Goal: Task Accomplishment & Management: Manage account settings

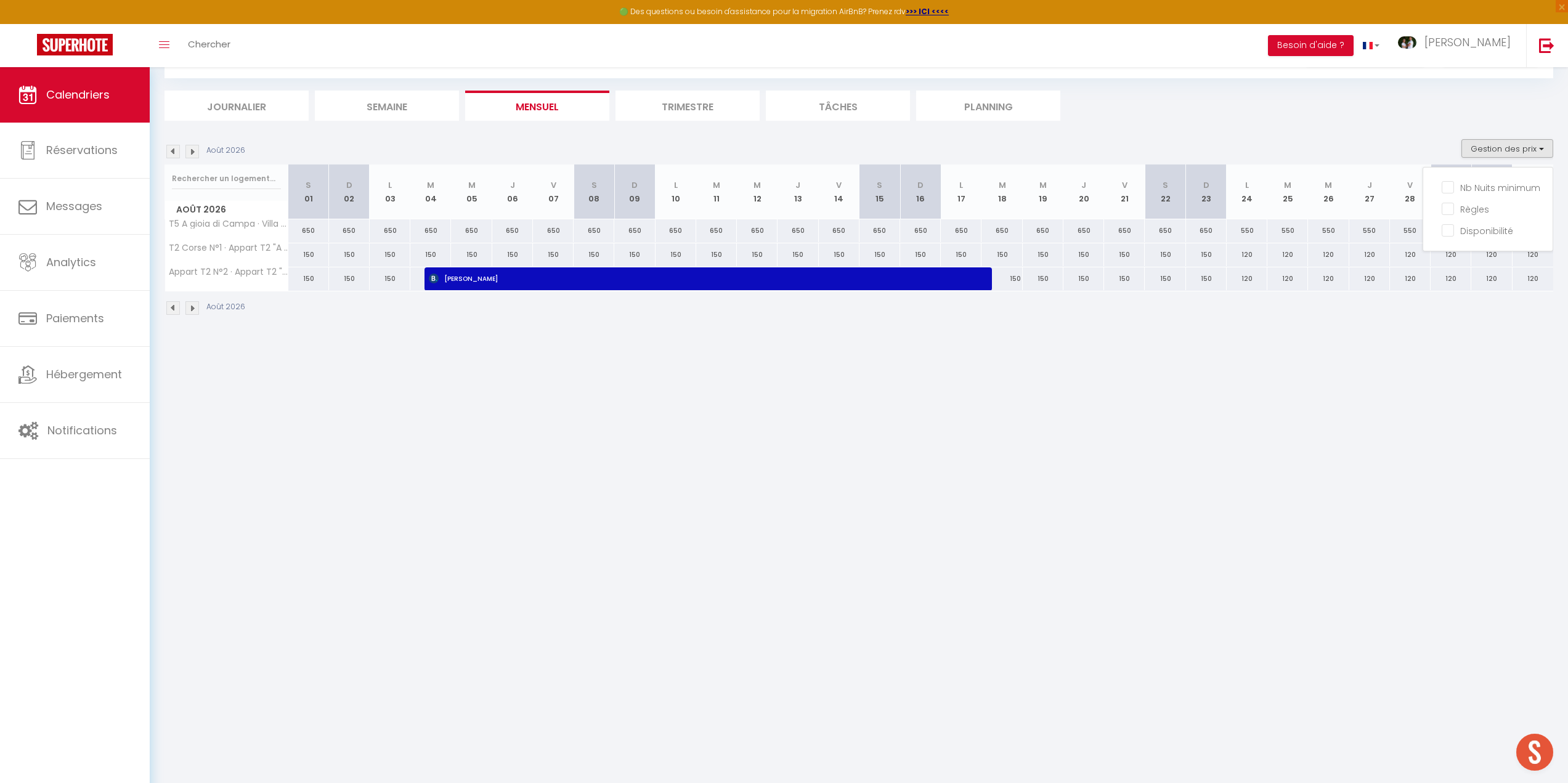
scroll to position [1124, 0]
click at [1369, 132] on section "[DATE] Gestion des prix Nb Nuits minimum Règles Disponibilité [DATE] S 01 D 02 …" at bounding box center [859, 227] width 1389 height 201
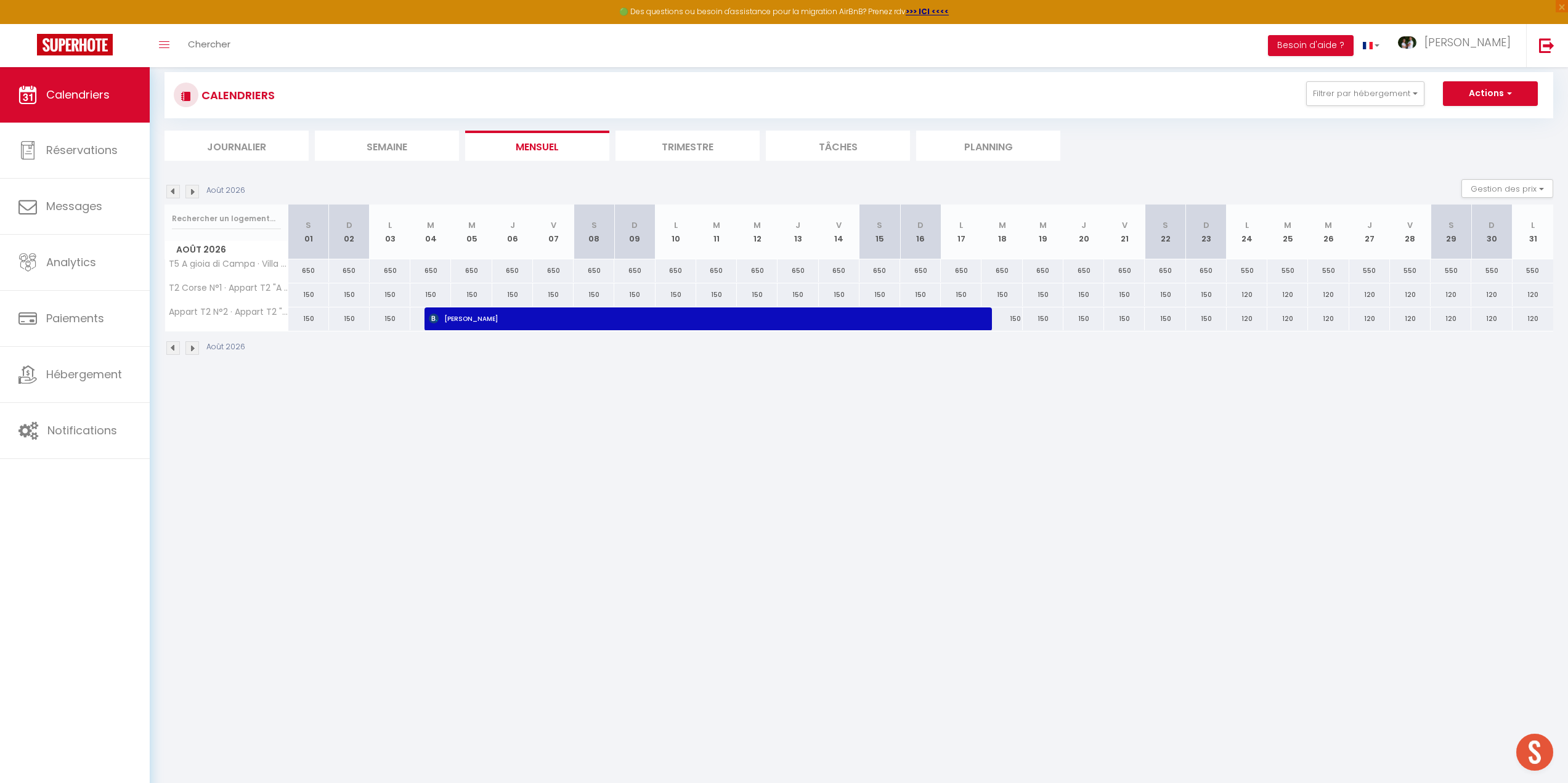
scroll to position [0, 0]
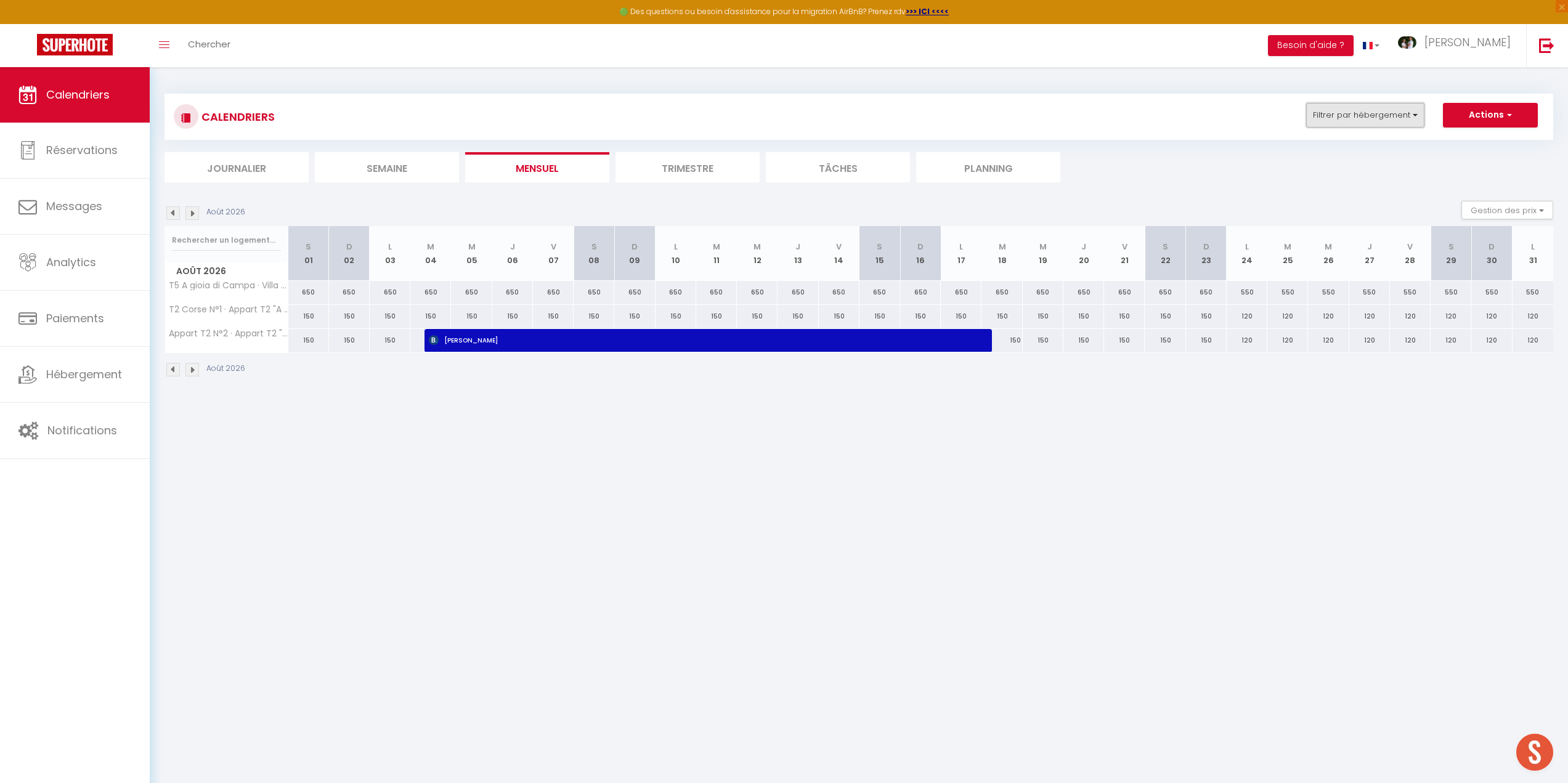
click at [1372, 114] on button "Filtrer par hébergement" at bounding box center [1365, 115] width 118 height 25
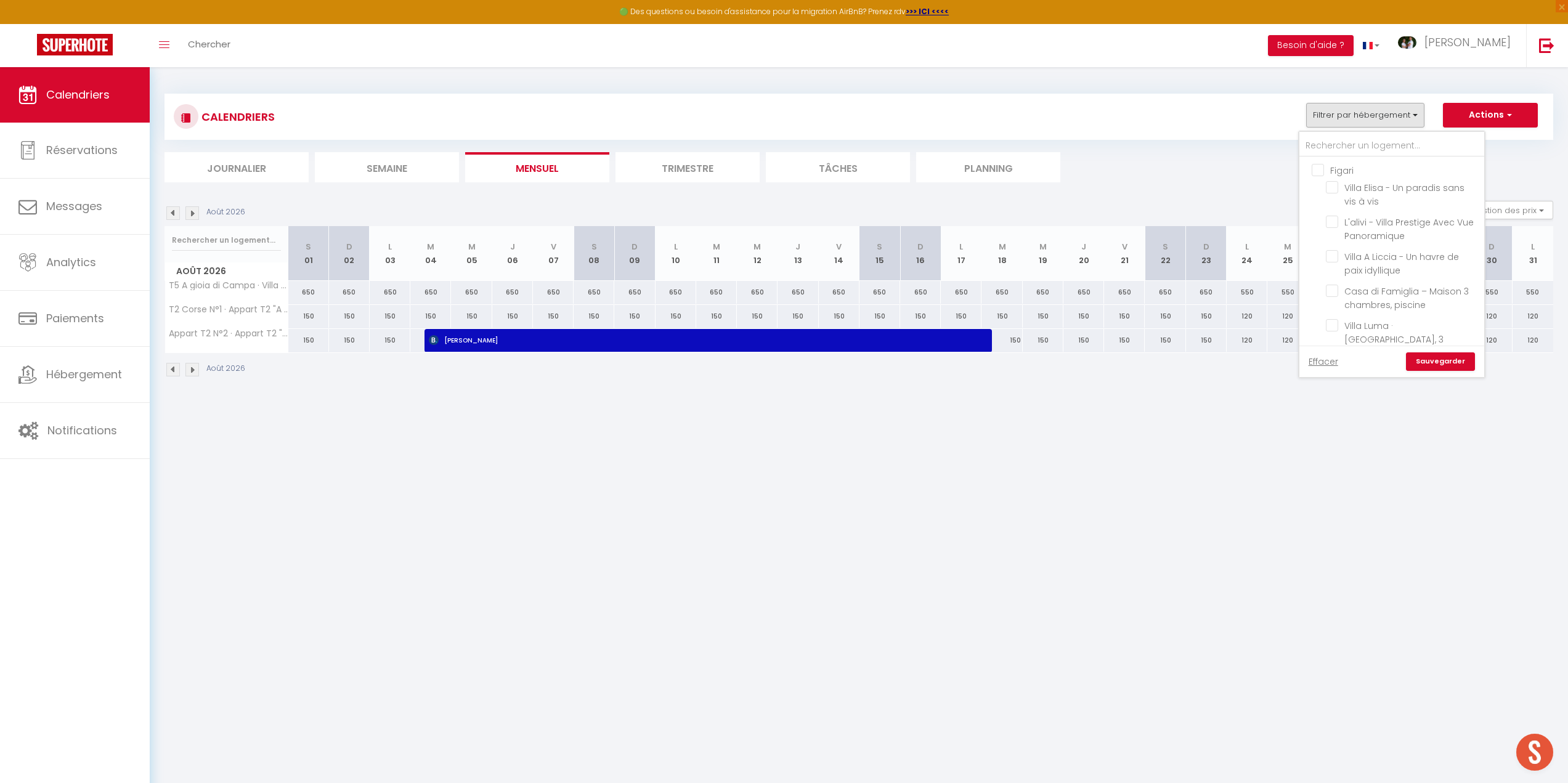
click at [1317, 173] on input "Figari" at bounding box center [1404, 169] width 185 height 12
checkbox input "true"
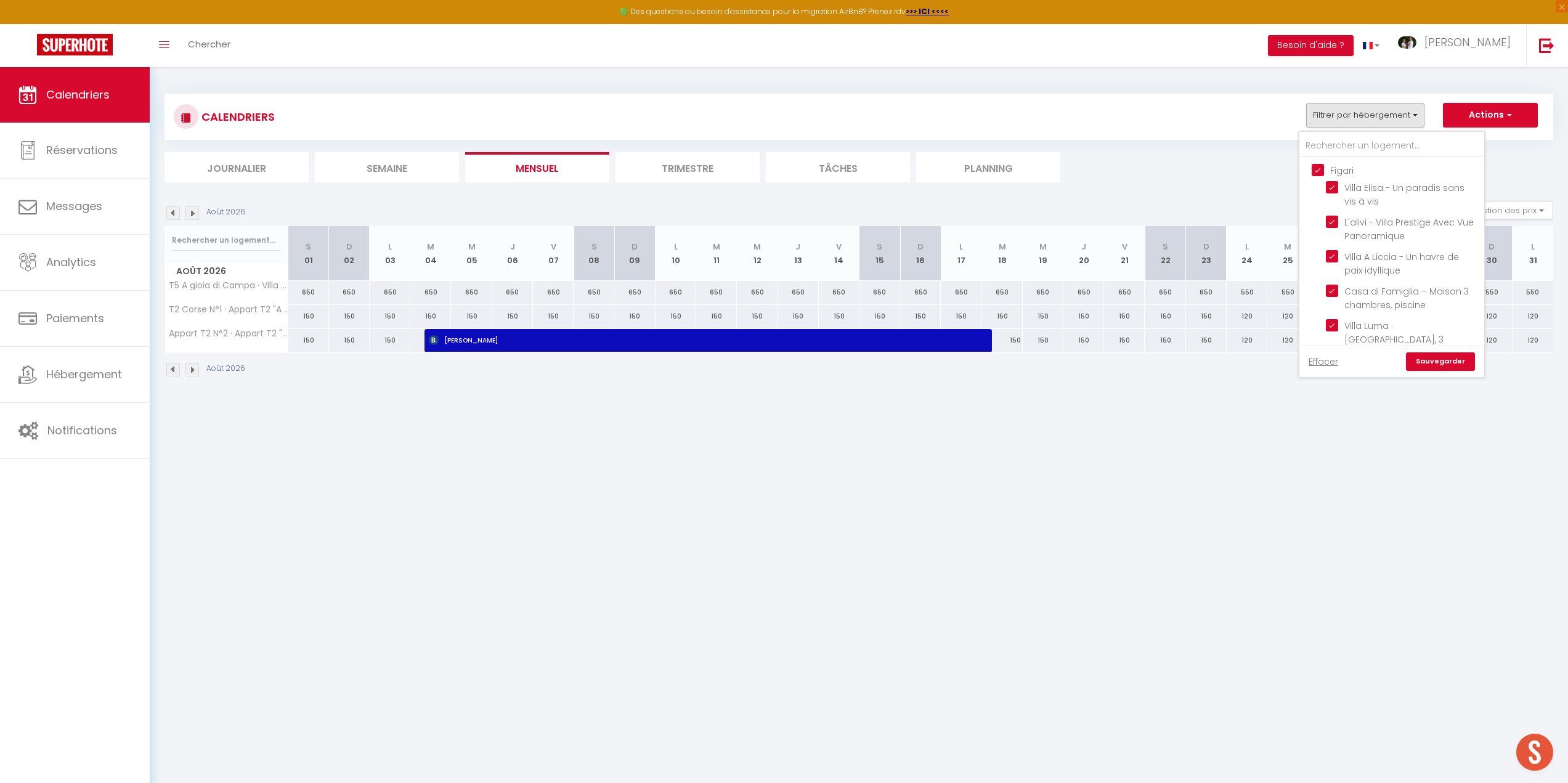
checkbox input "true"
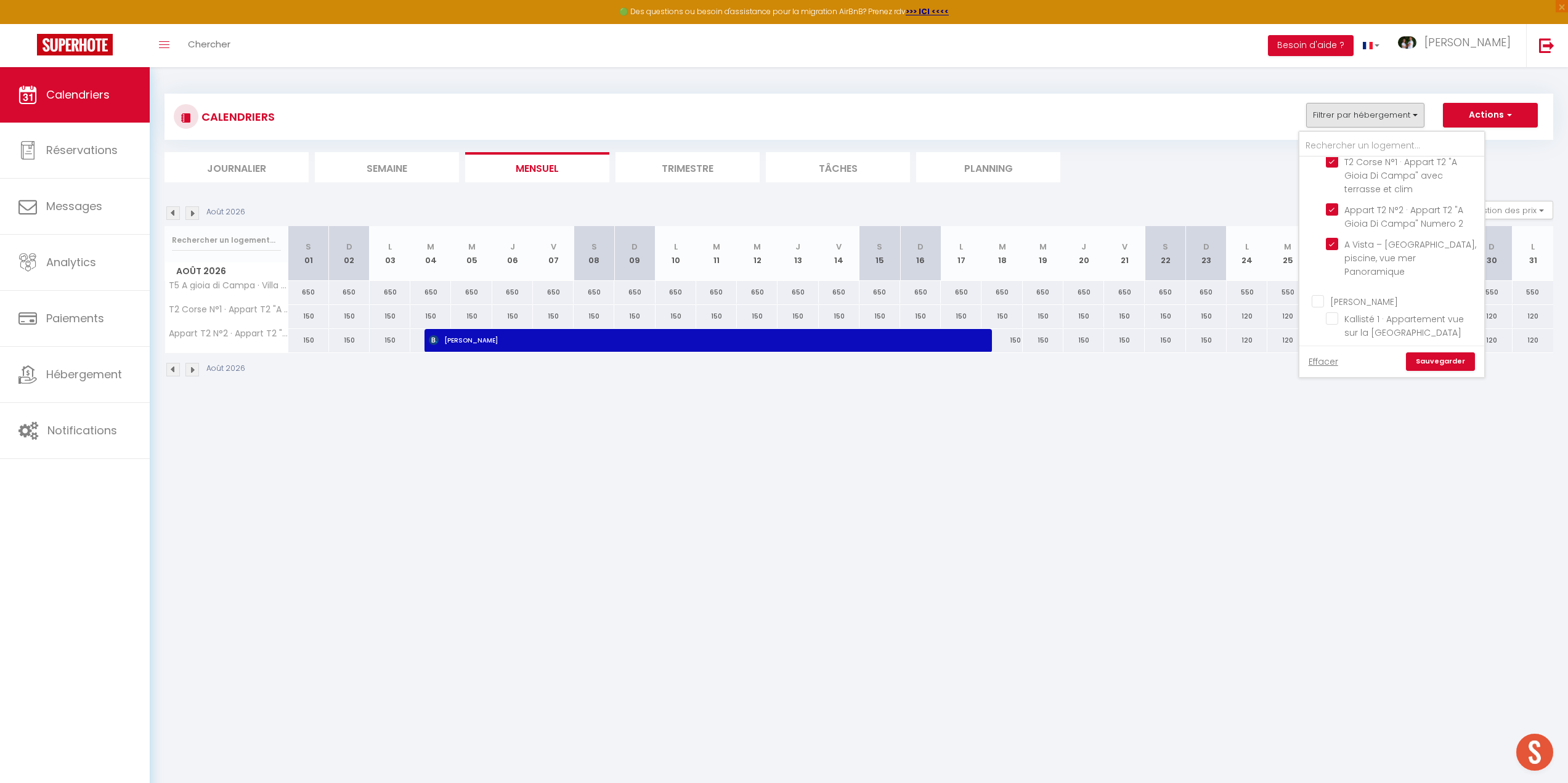
click at [1317, 295] on input "[PERSON_NAME]" at bounding box center [1404, 300] width 185 height 12
checkbox input "true"
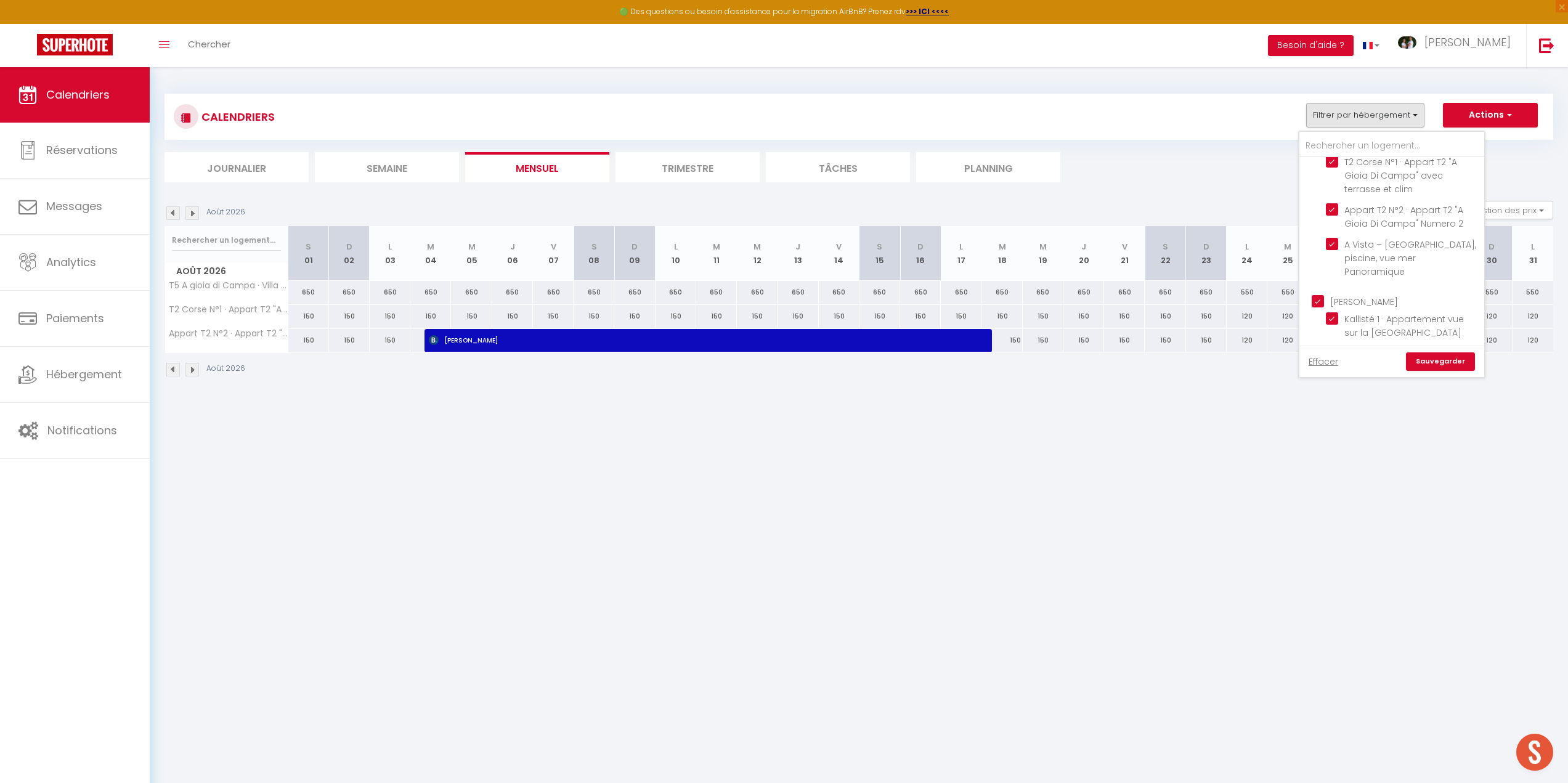
checkbox input "true"
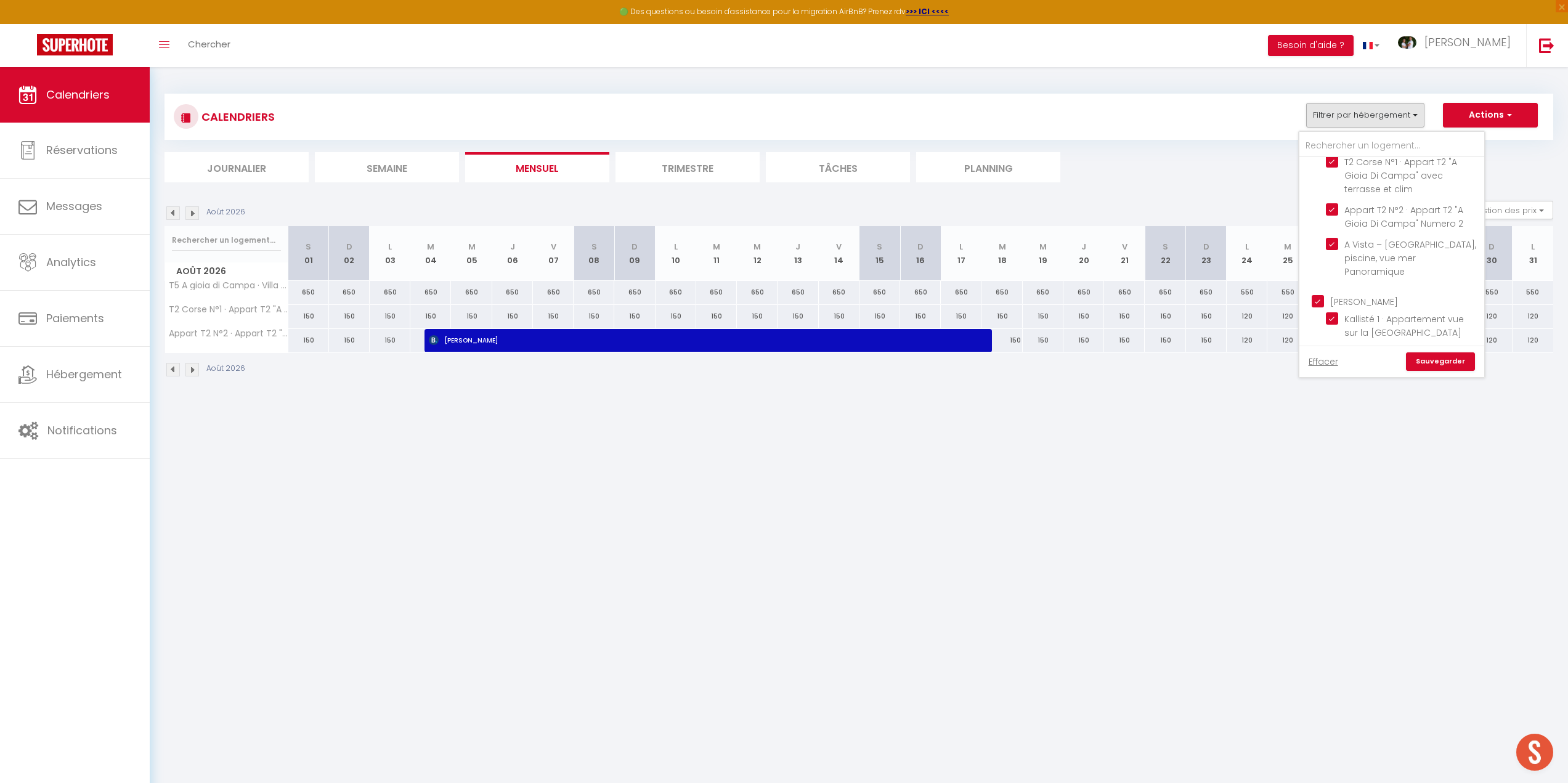
checkbox input "true"
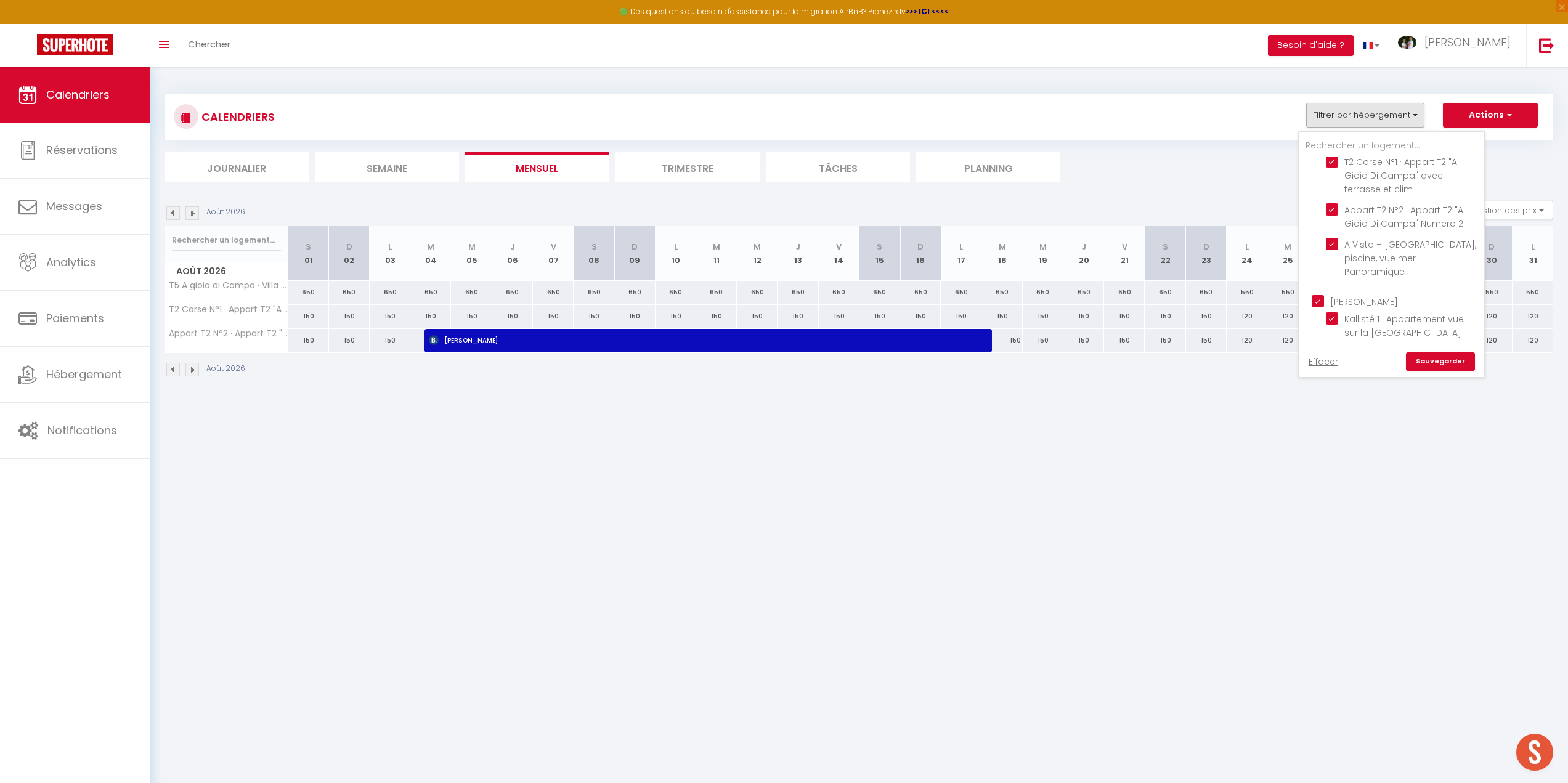
checkbox input "true"
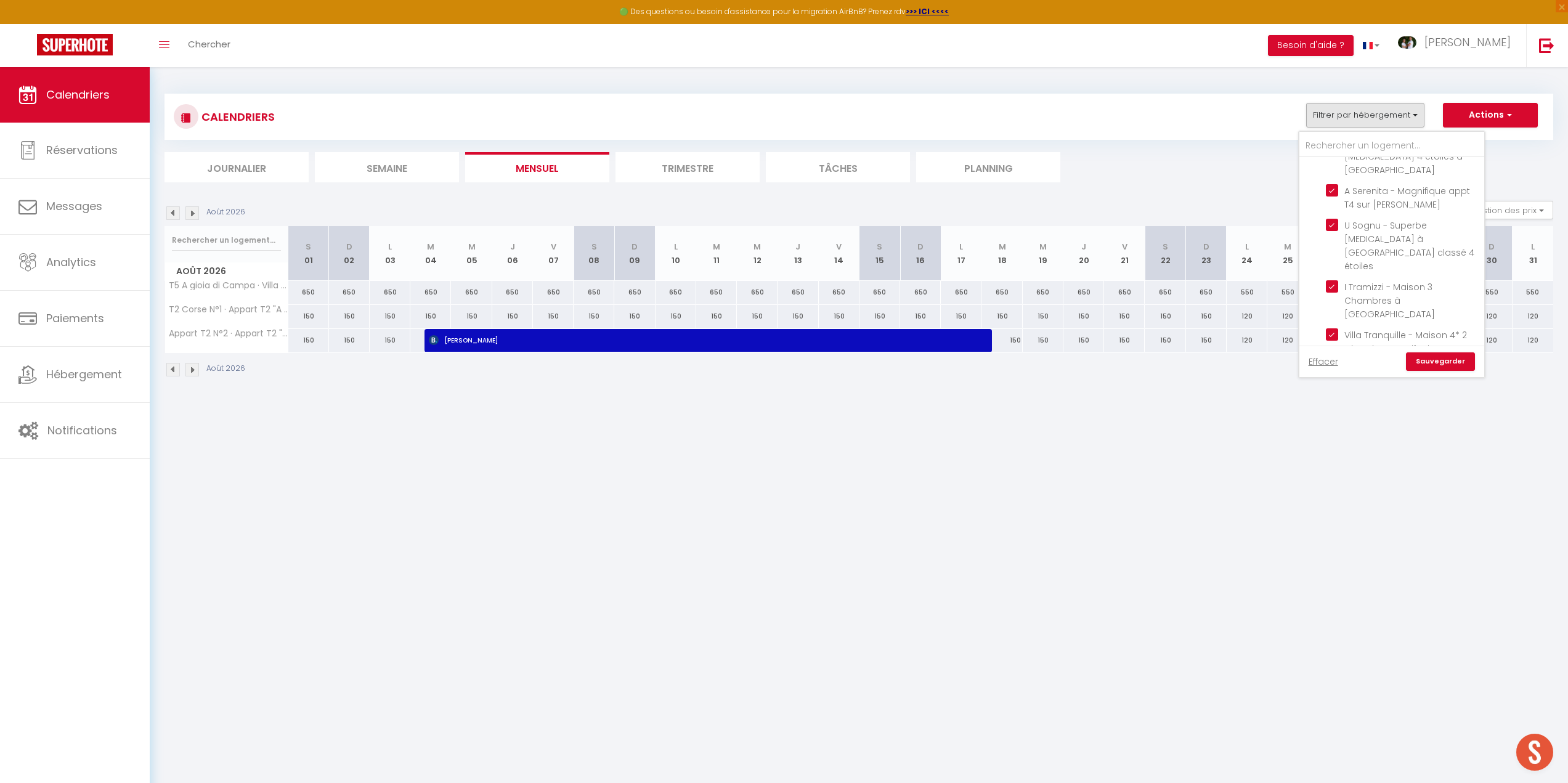
click at [1324, 455] on label "Pianottoli" at bounding box center [1347, 461] width 47 height 13
click at [1315, 454] on input "Pianottoli" at bounding box center [1404, 459] width 185 height 12
checkbox input "true"
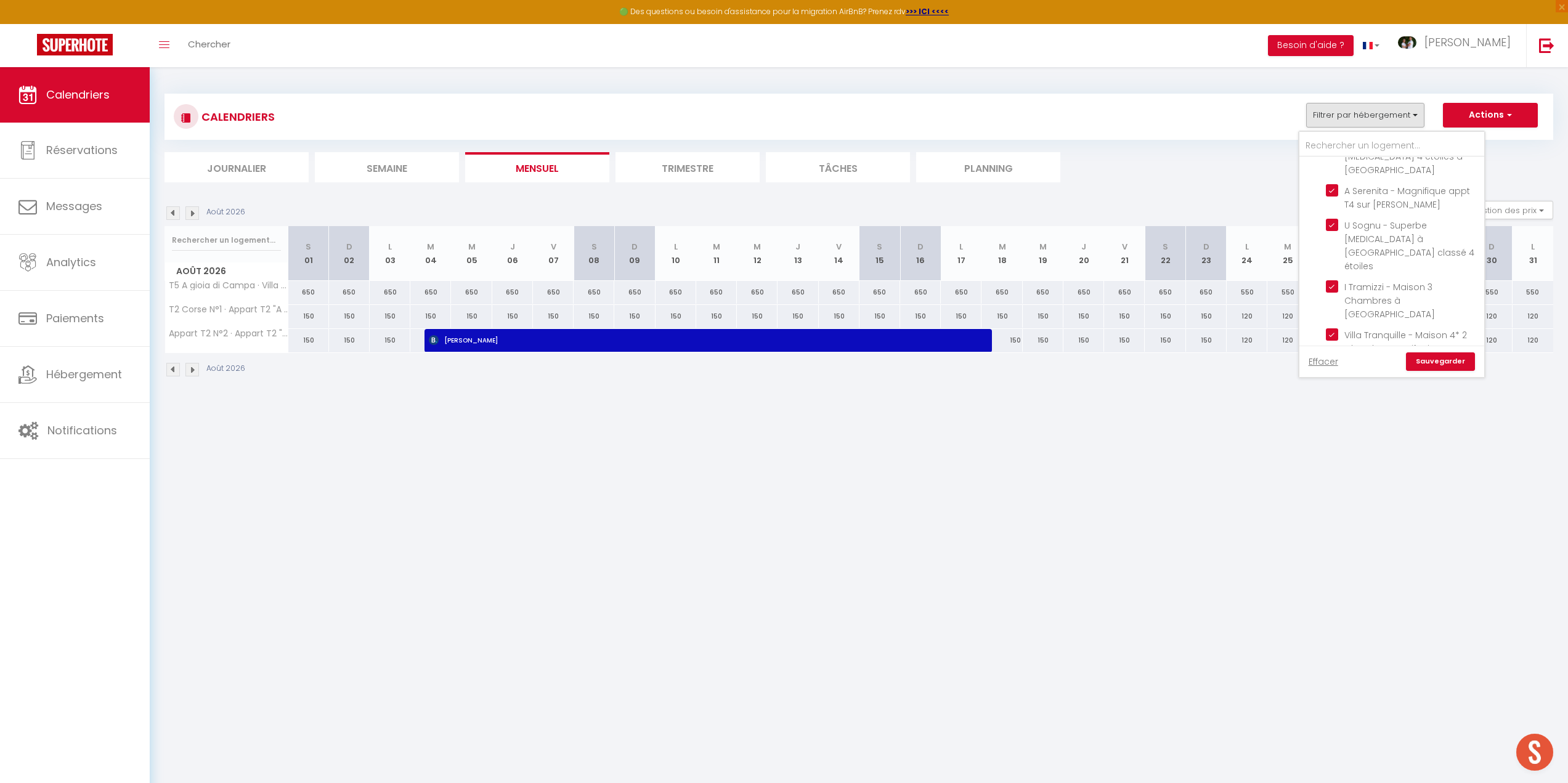
checkbox input "true"
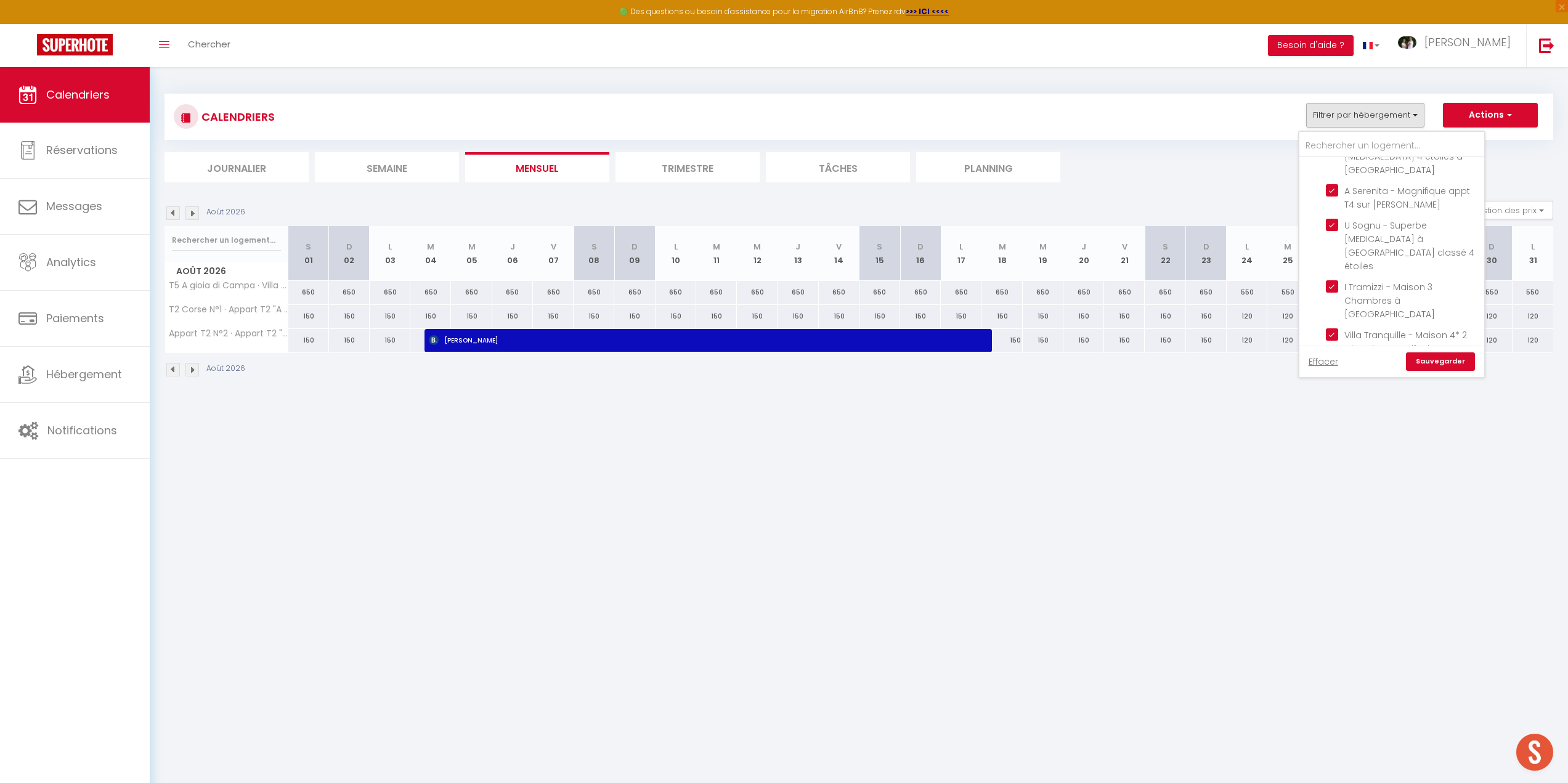
checkbox input "true"
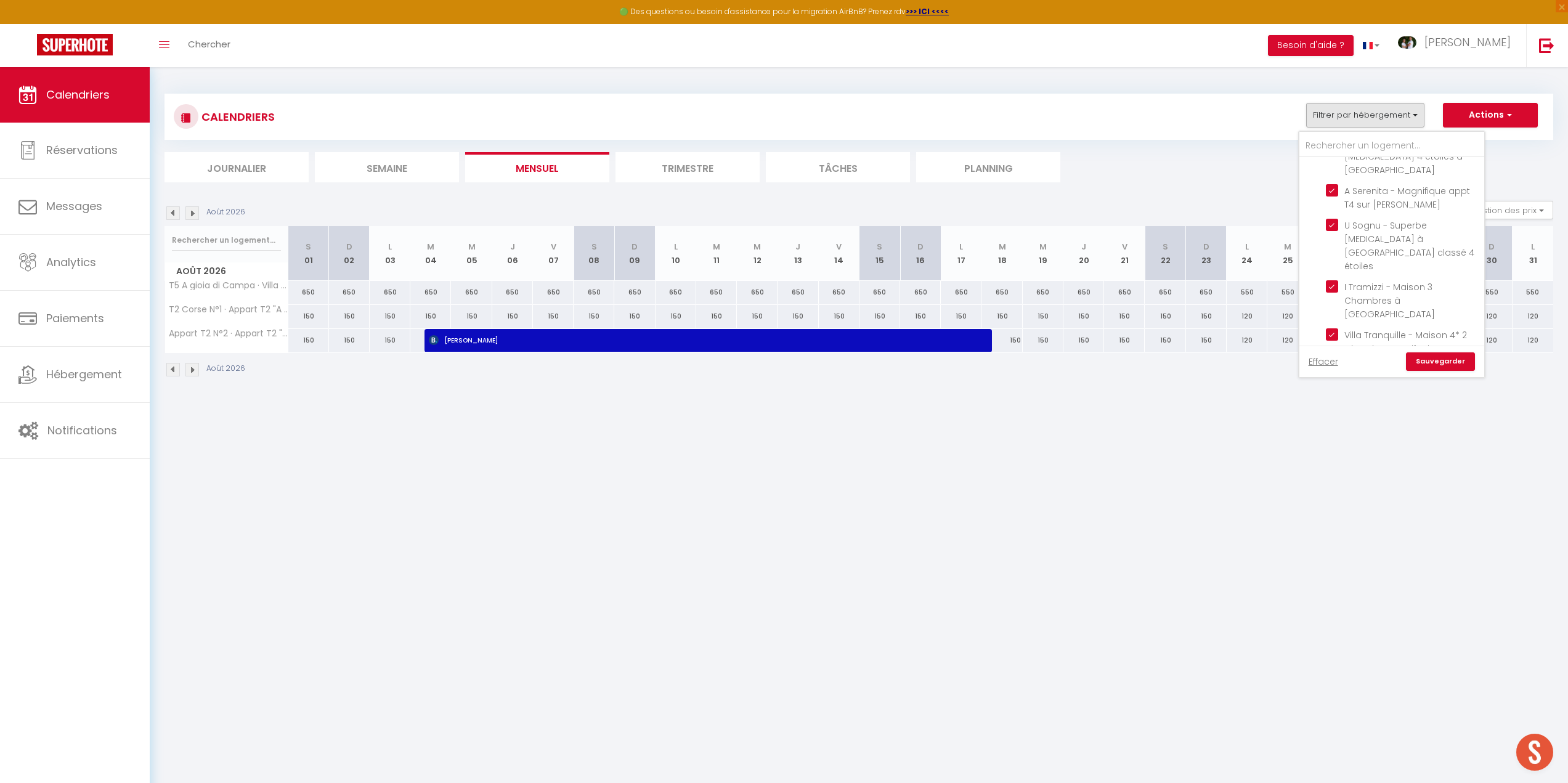
checkbox input "true"
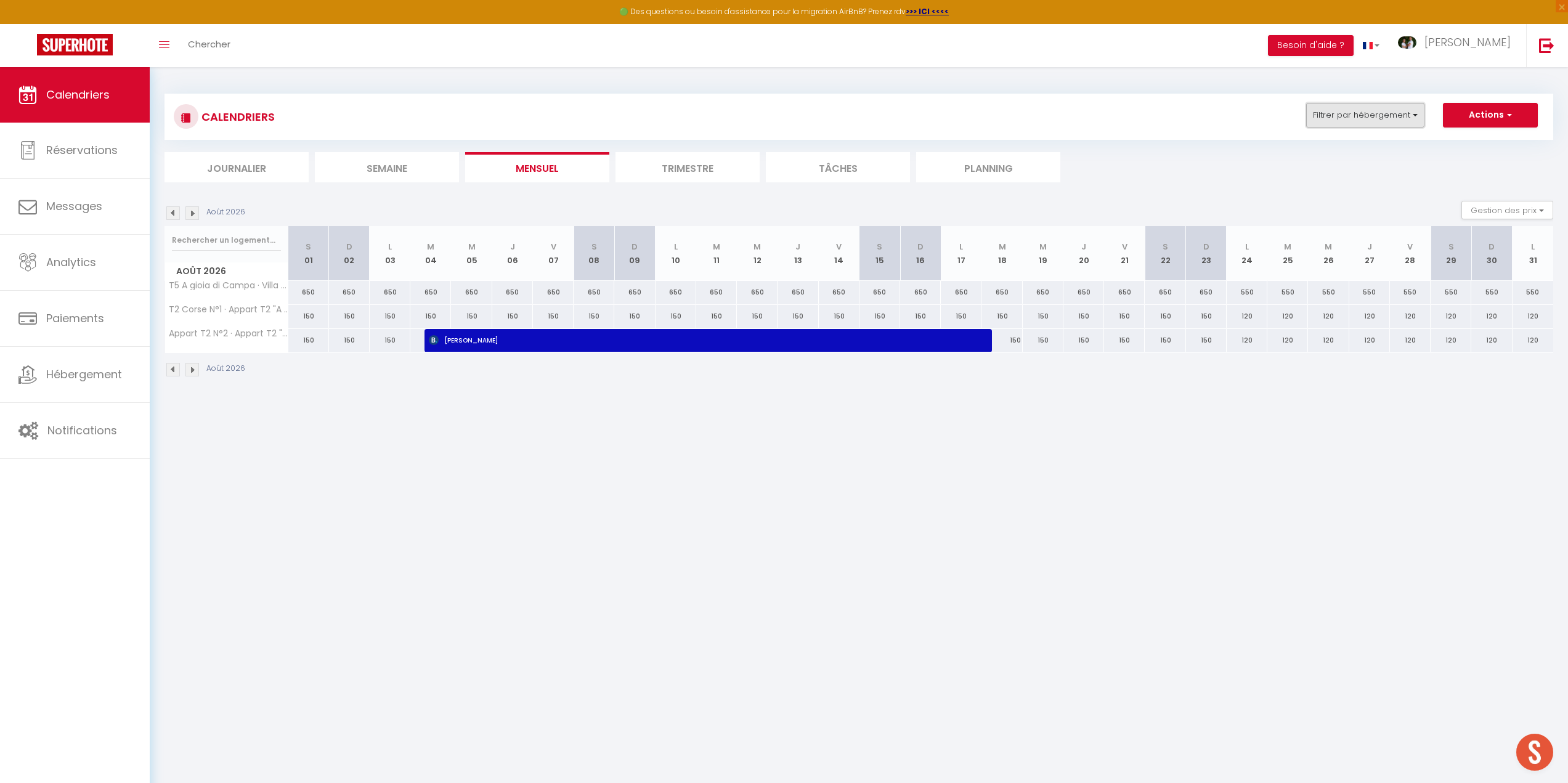
click at [1375, 109] on button "Filtrer par hébergement" at bounding box center [1365, 115] width 118 height 25
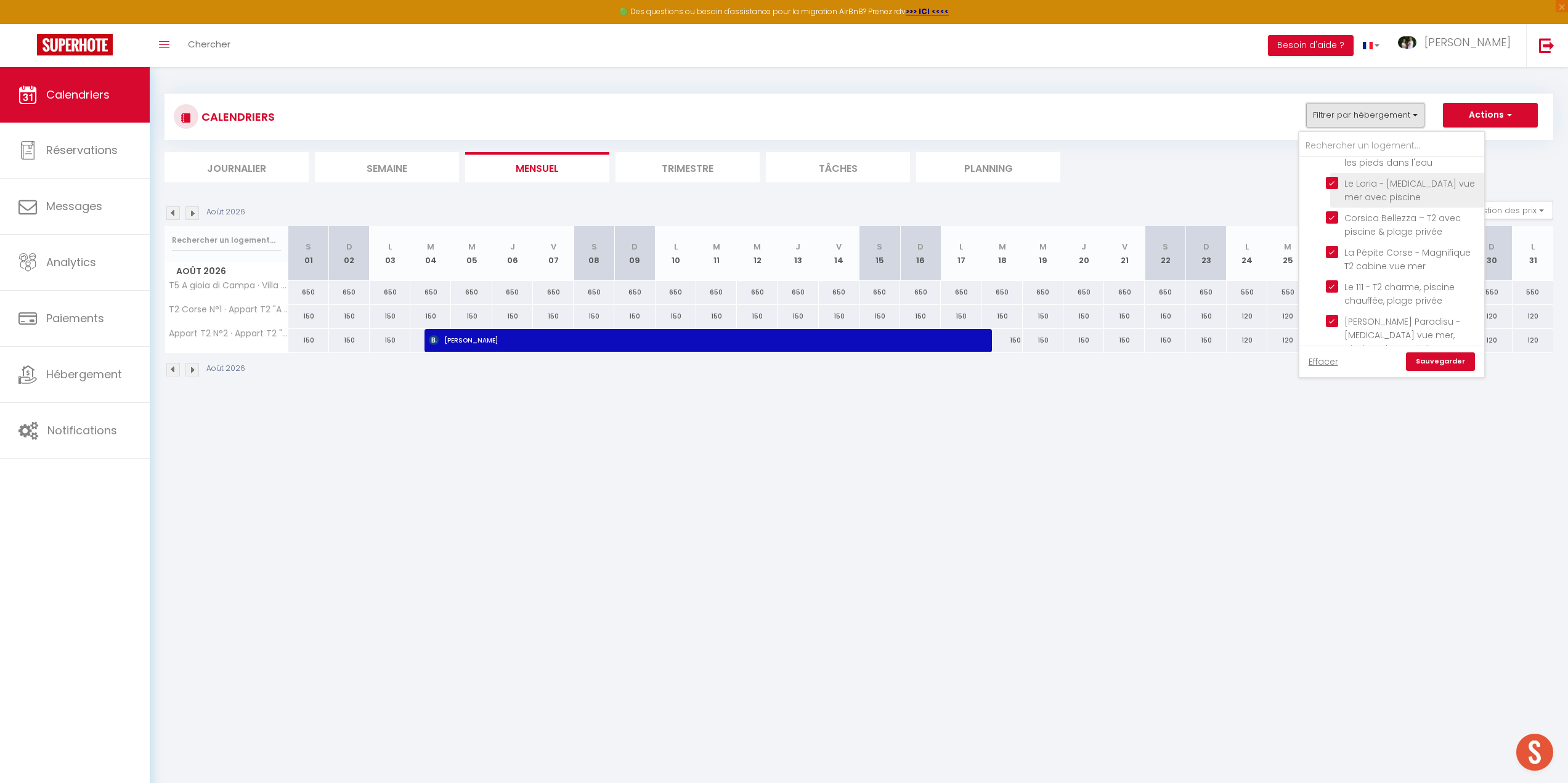
scroll to position [1479, 0]
click at [1319, 486] on input "[GEOGRAPHIC_DATA]" at bounding box center [1404, 491] width 185 height 12
checkbox input "true"
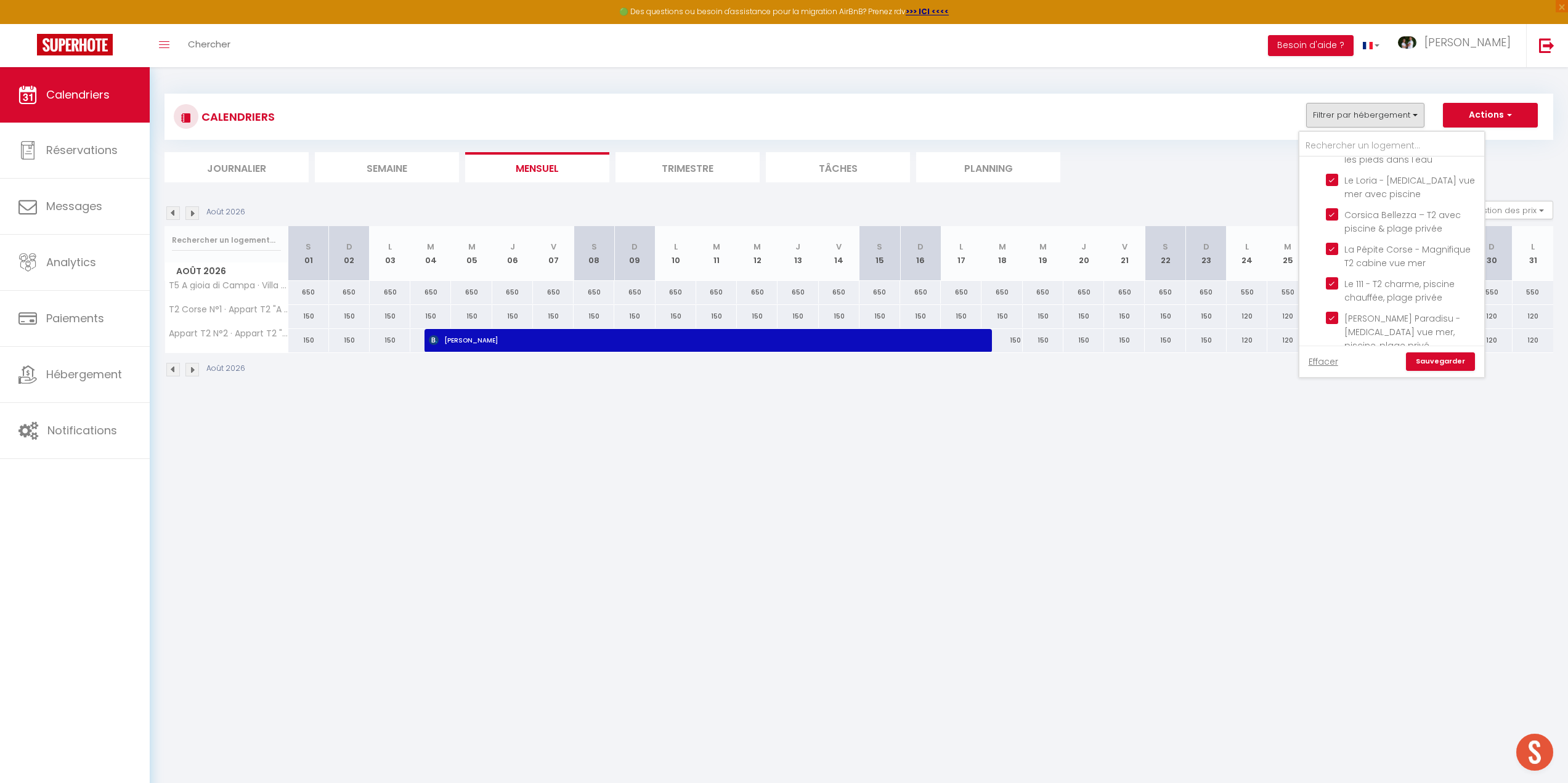
checkbox input "true"
click at [1319, 549] on input "Propriano" at bounding box center [1404, 554] width 185 height 12
checkbox input "true"
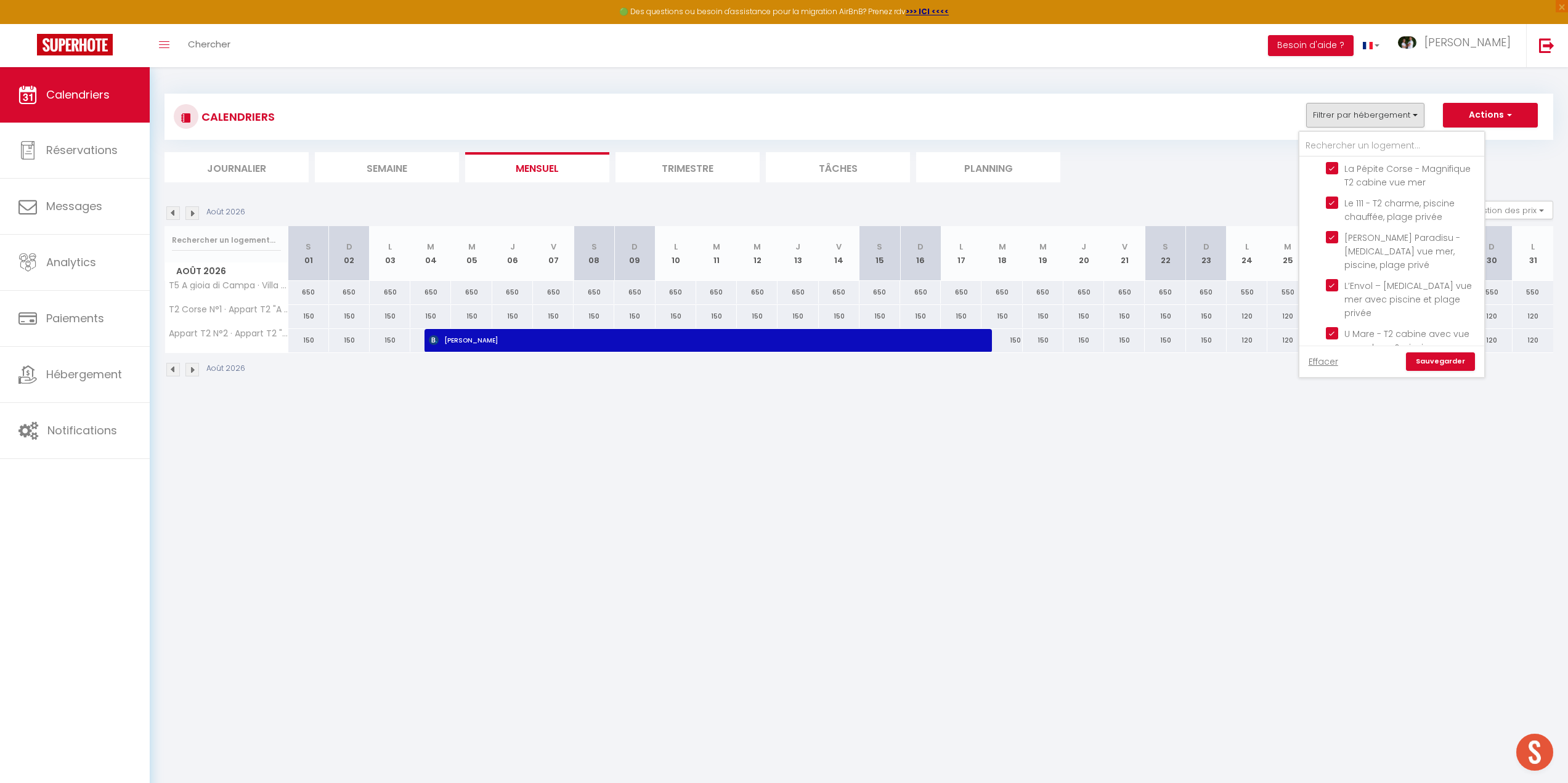
click at [1461, 360] on link "Sauvegarder" at bounding box center [1440, 362] width 69 height 18
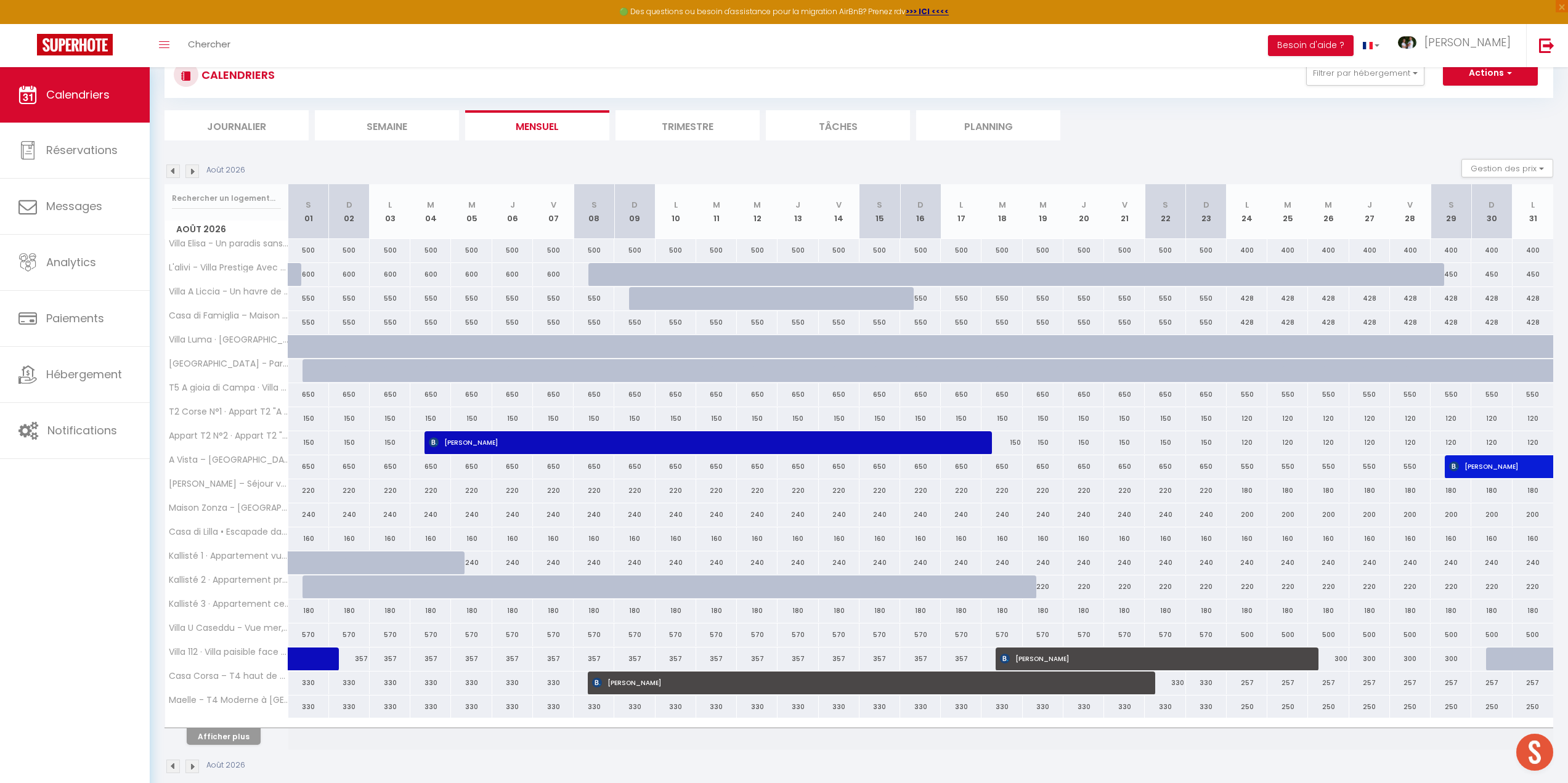
scroll to position [67, 0]
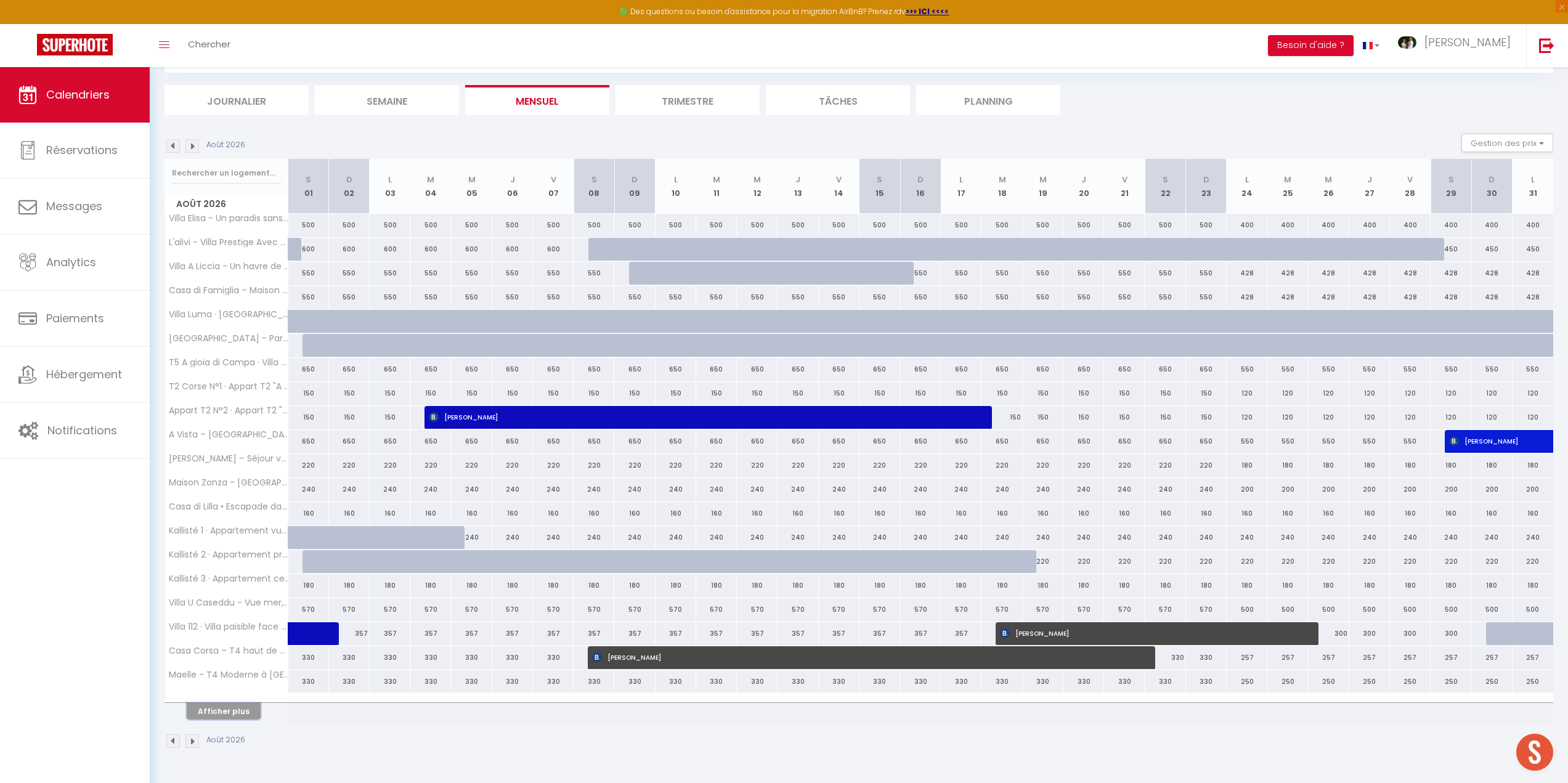
click at [221, 714] on button "Afficher plus" at bounding box center [224, 711] width 74 height 16
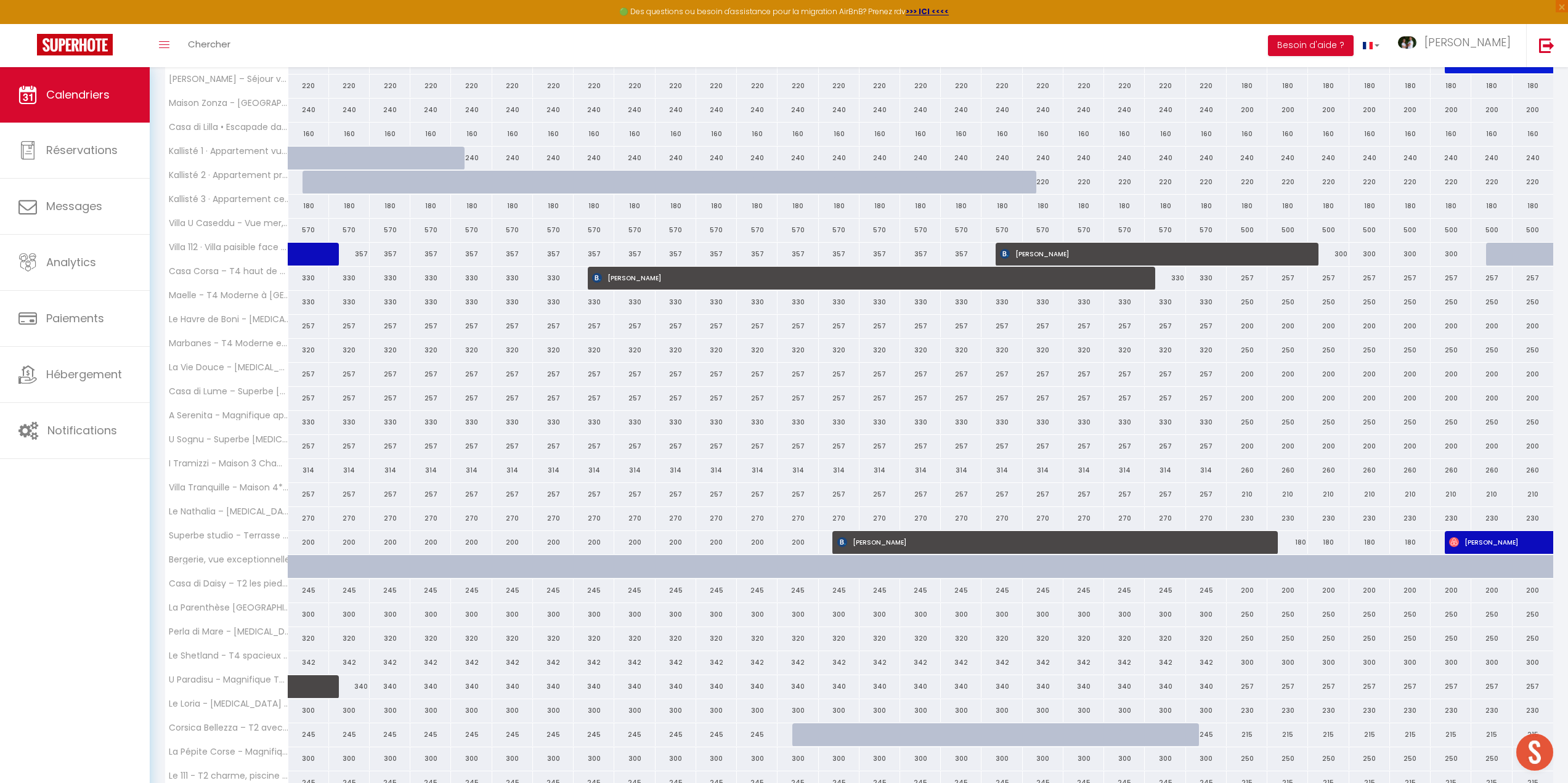
scroll to position [540, 0]
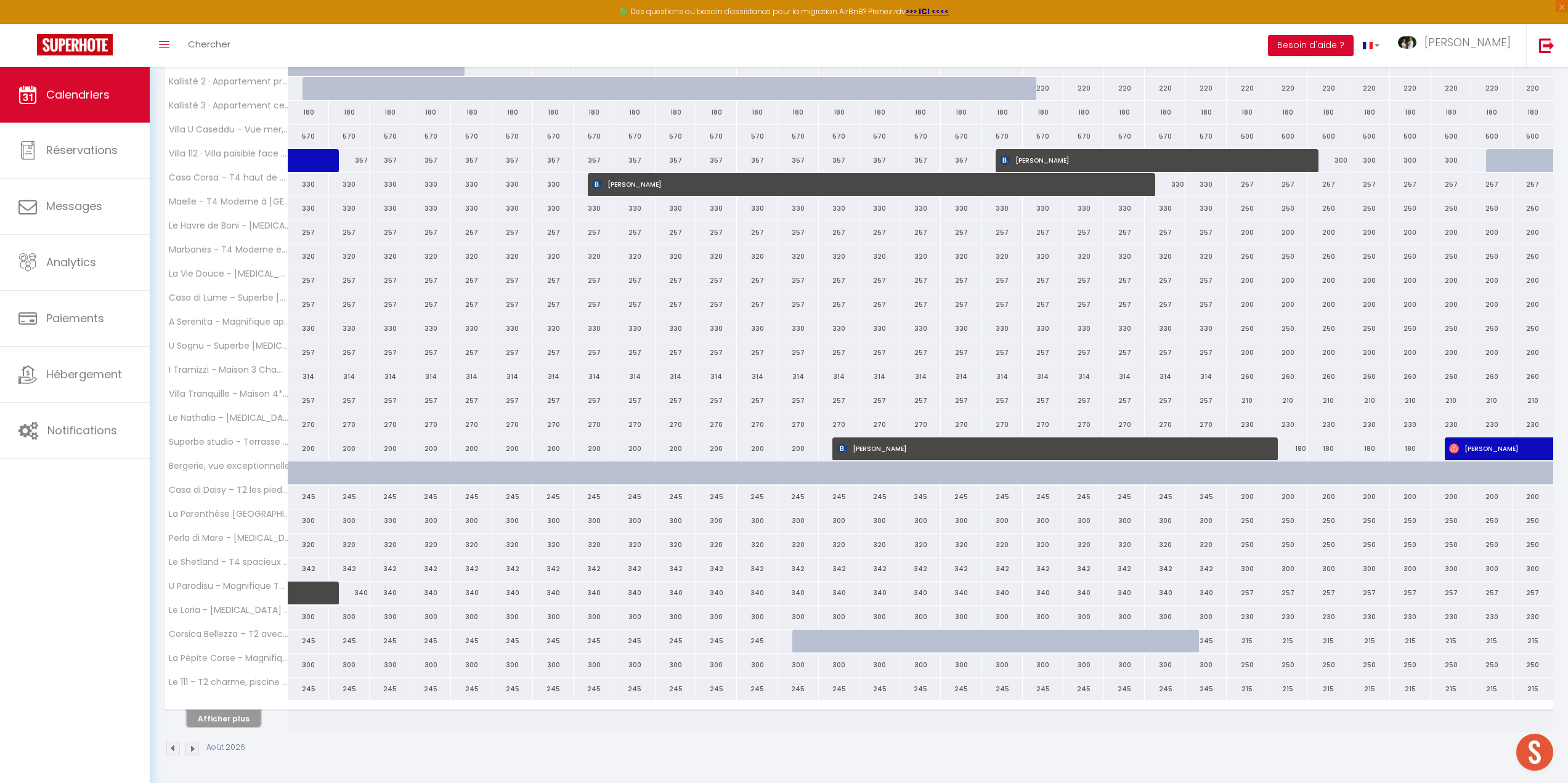
click at [235, 715] on button "Afficher plus" at bounding box center [224, 718] width 74 height 16
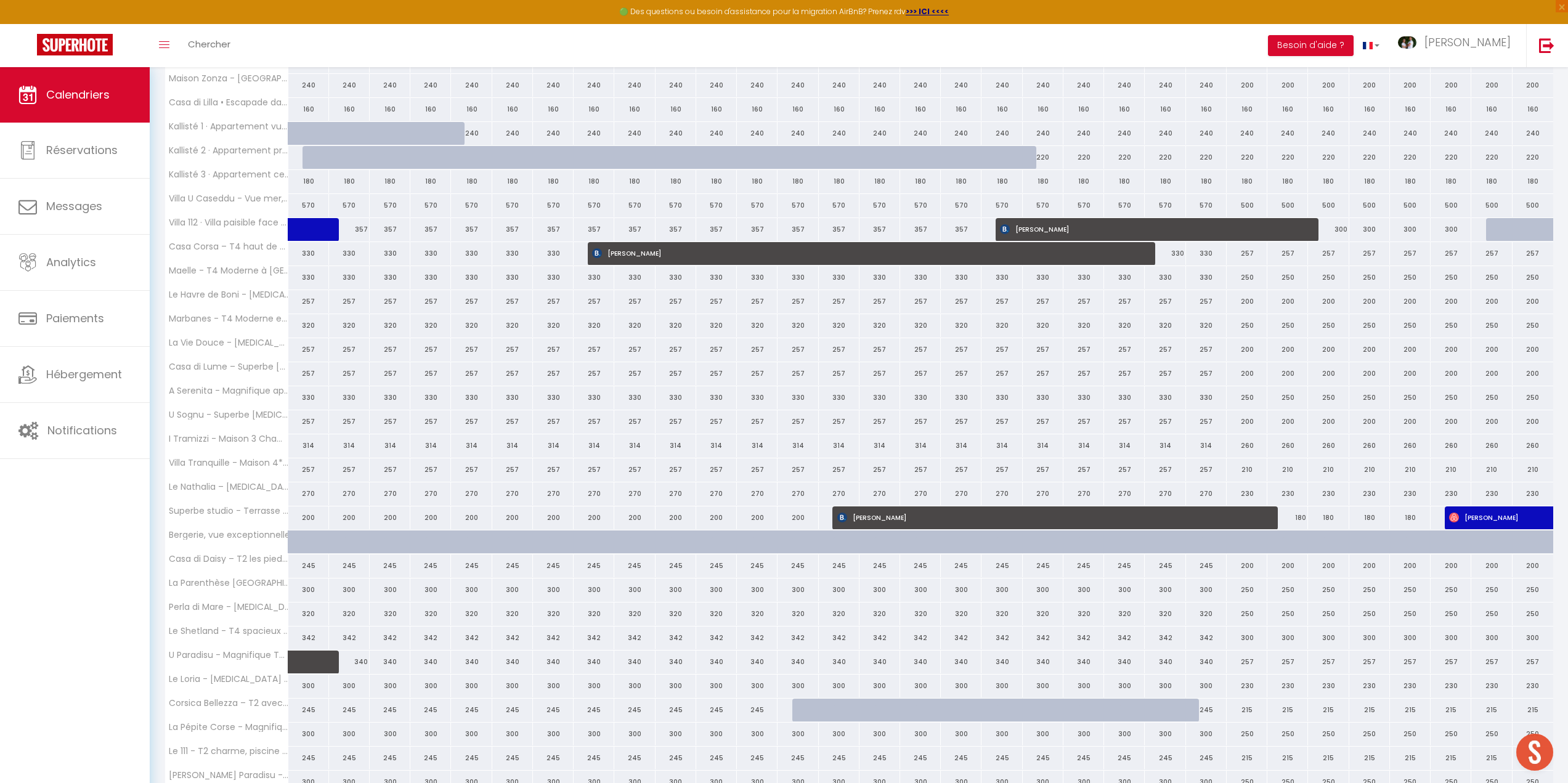
scroll to position [469, 0]
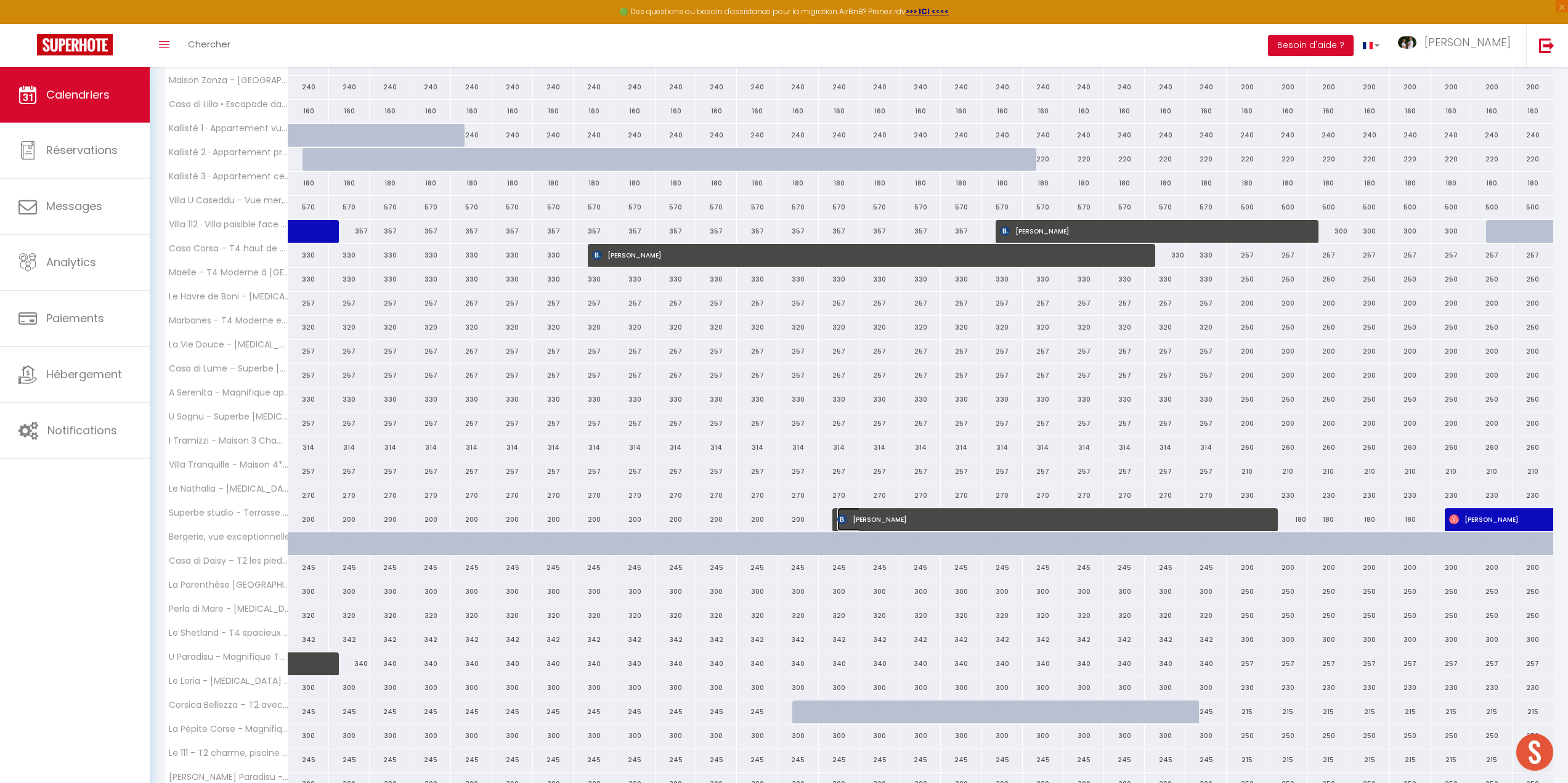
click at [916, 515] on span "[PERSON_NAME]" at bounding box center [1048, 519] width 420 height 23
select select "OK"
select select "0"
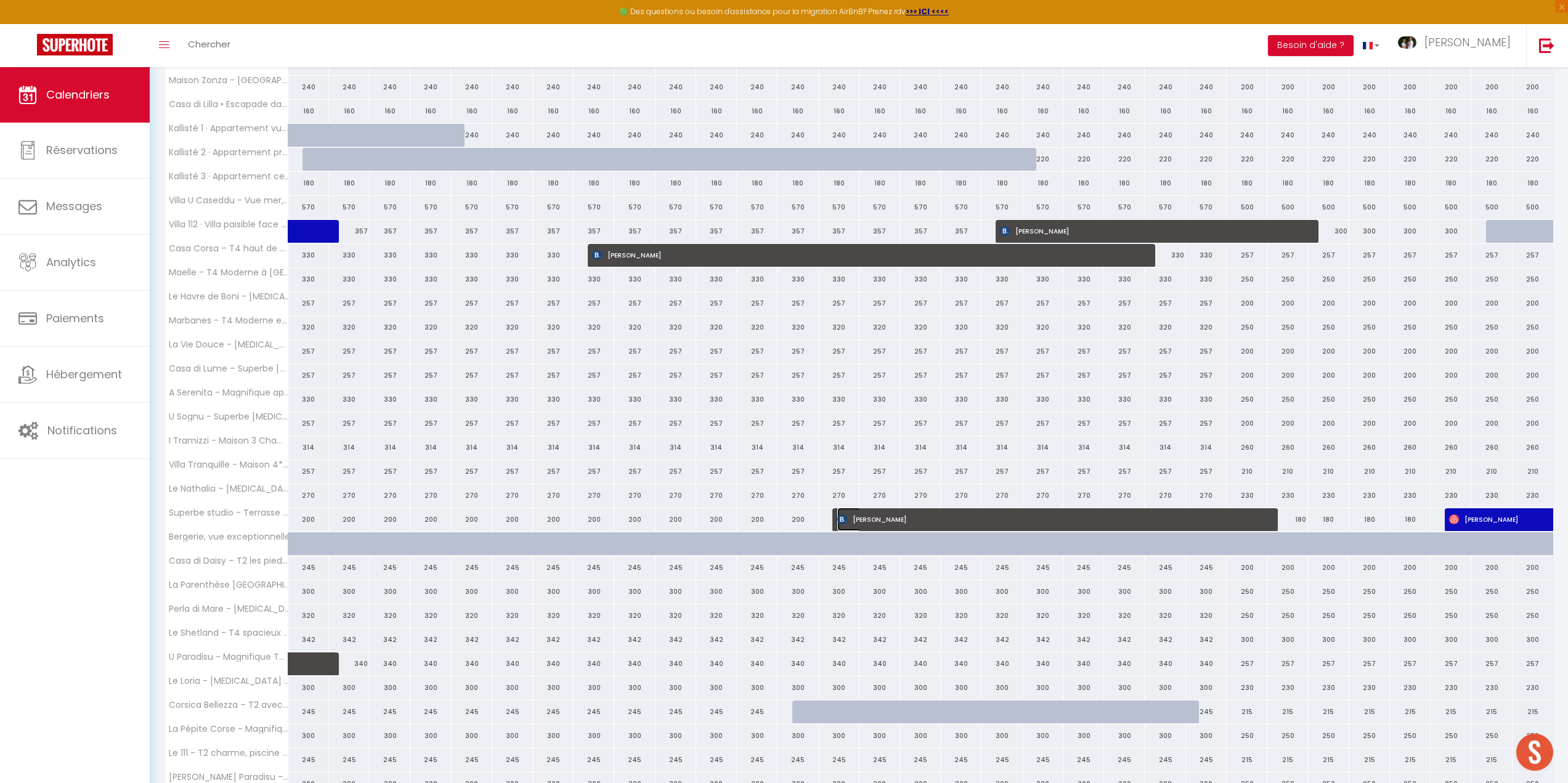
select select "1"
select select
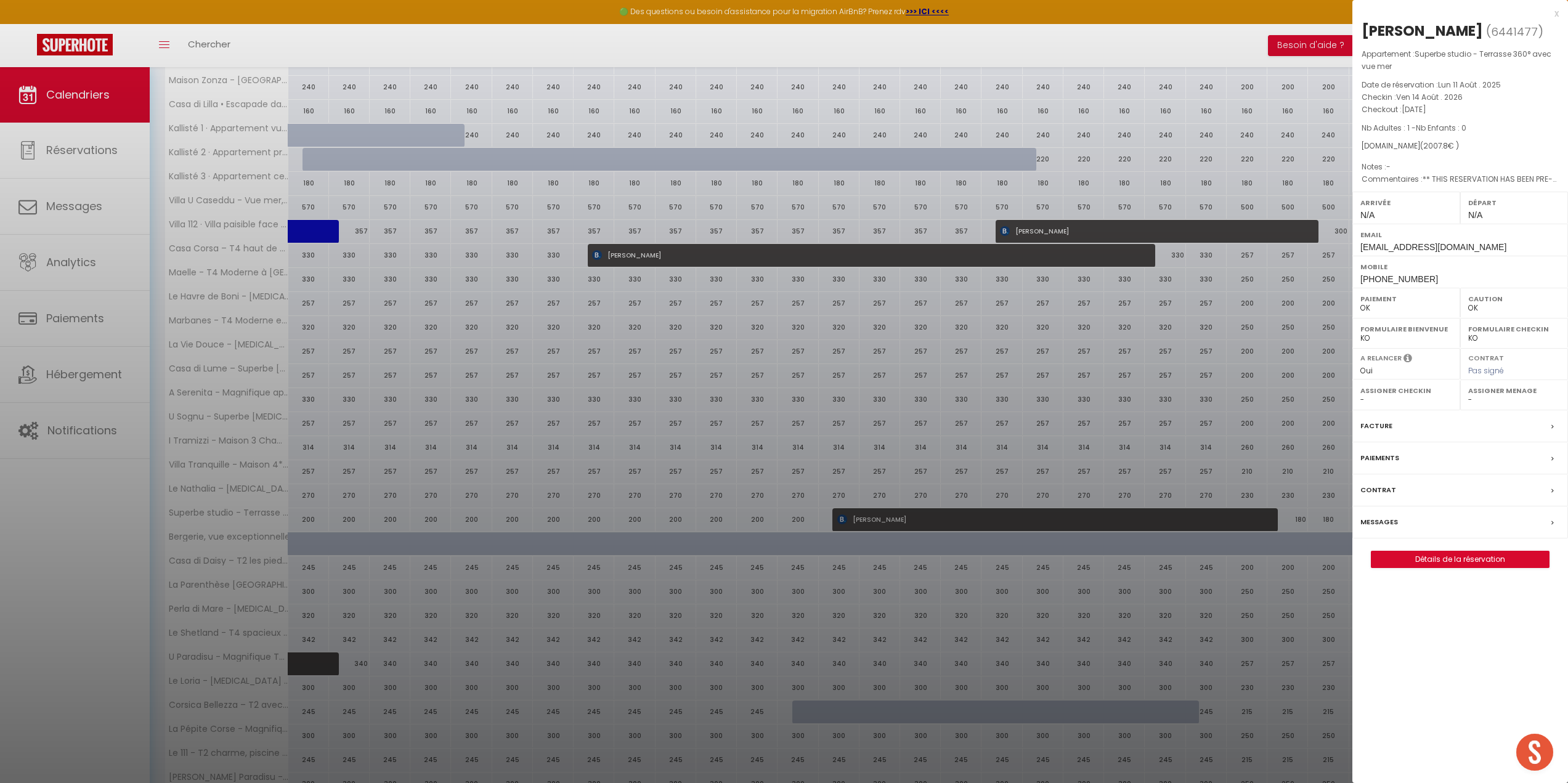
click at [916, 515] on div at bounding box center [784, 392] width 1568 height 783
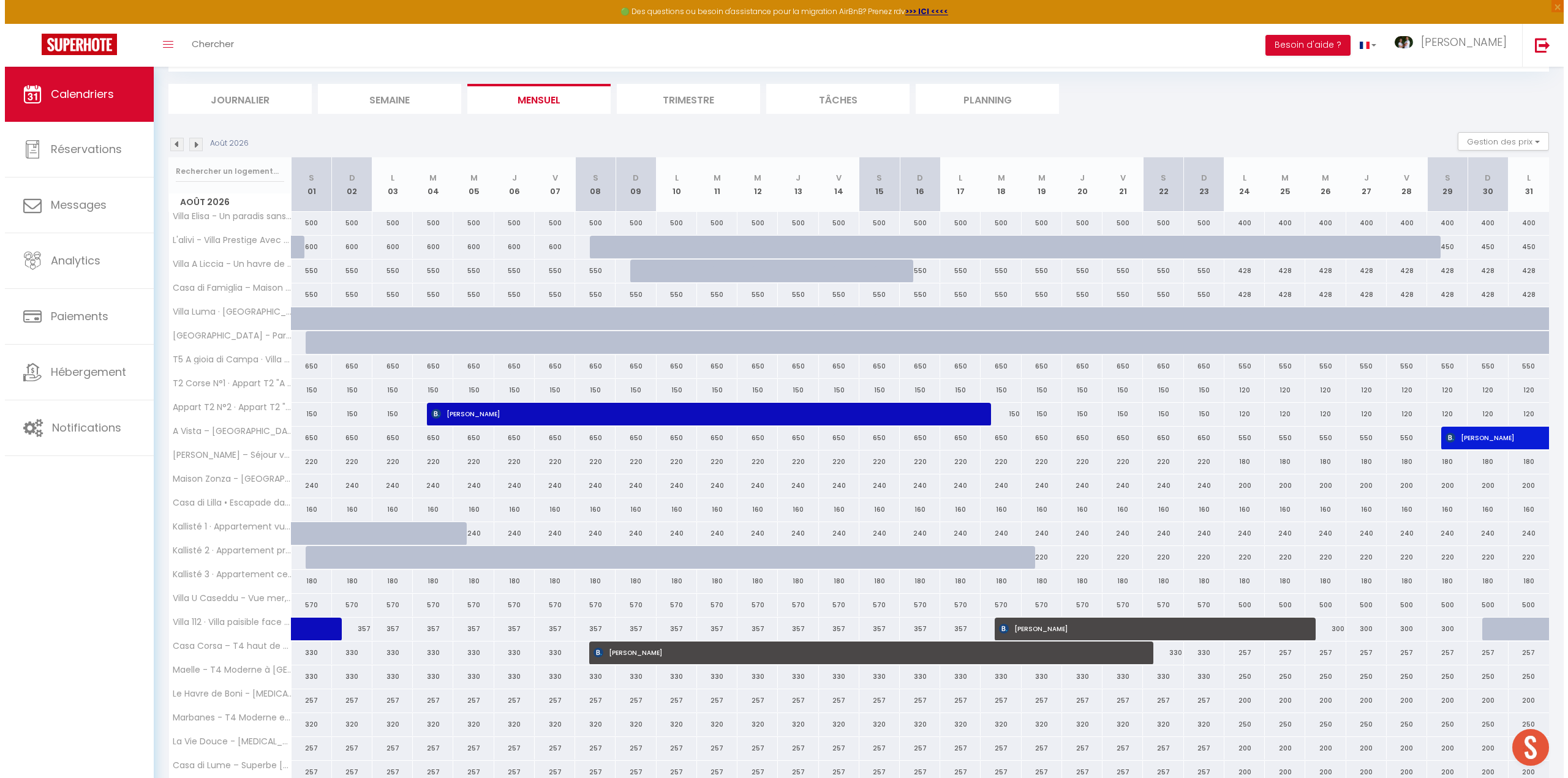
scroll to position [0, 0]
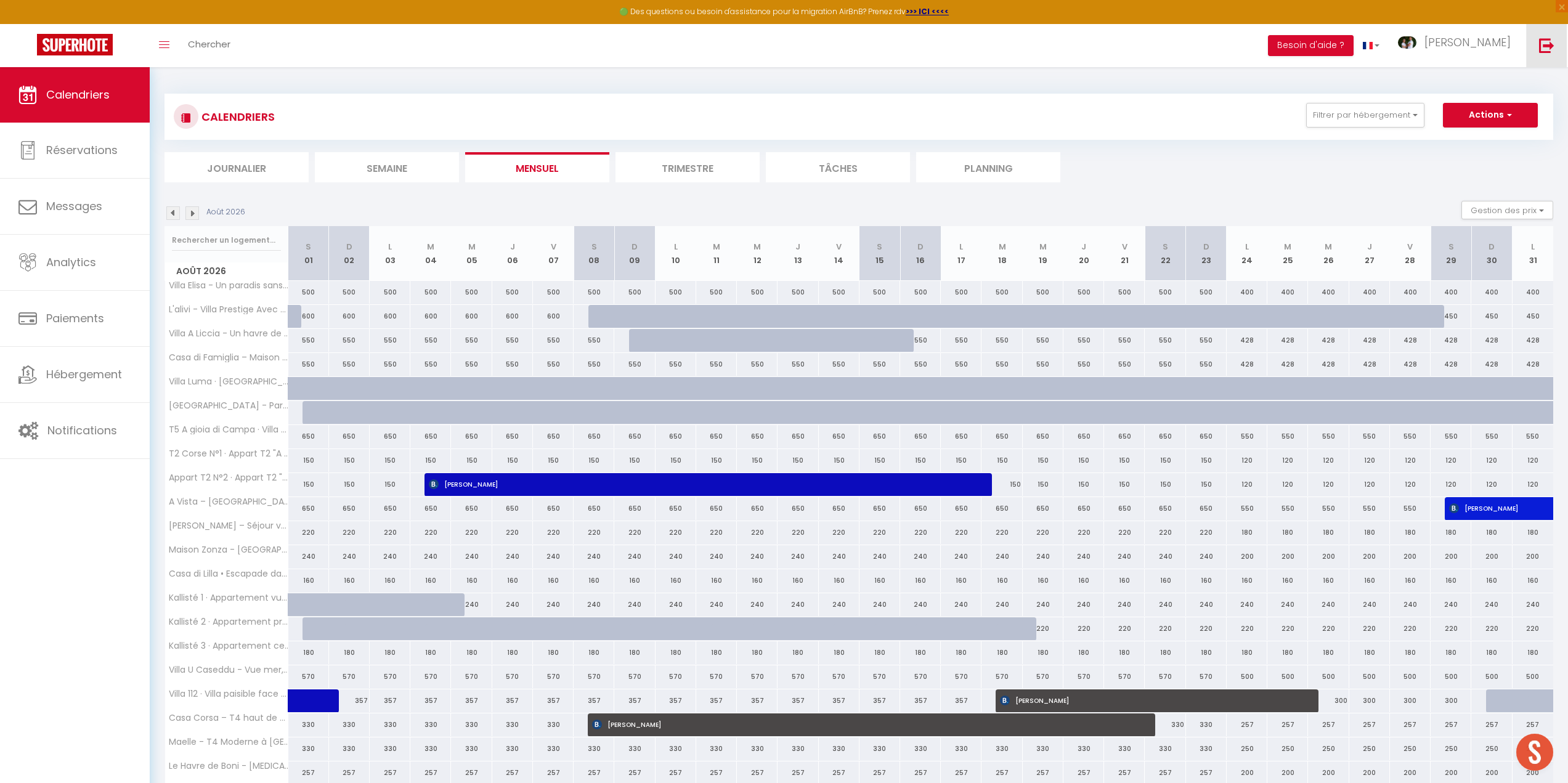
click at [1543, 43] on img at bounding box center [1547, 45] width 16 height 16
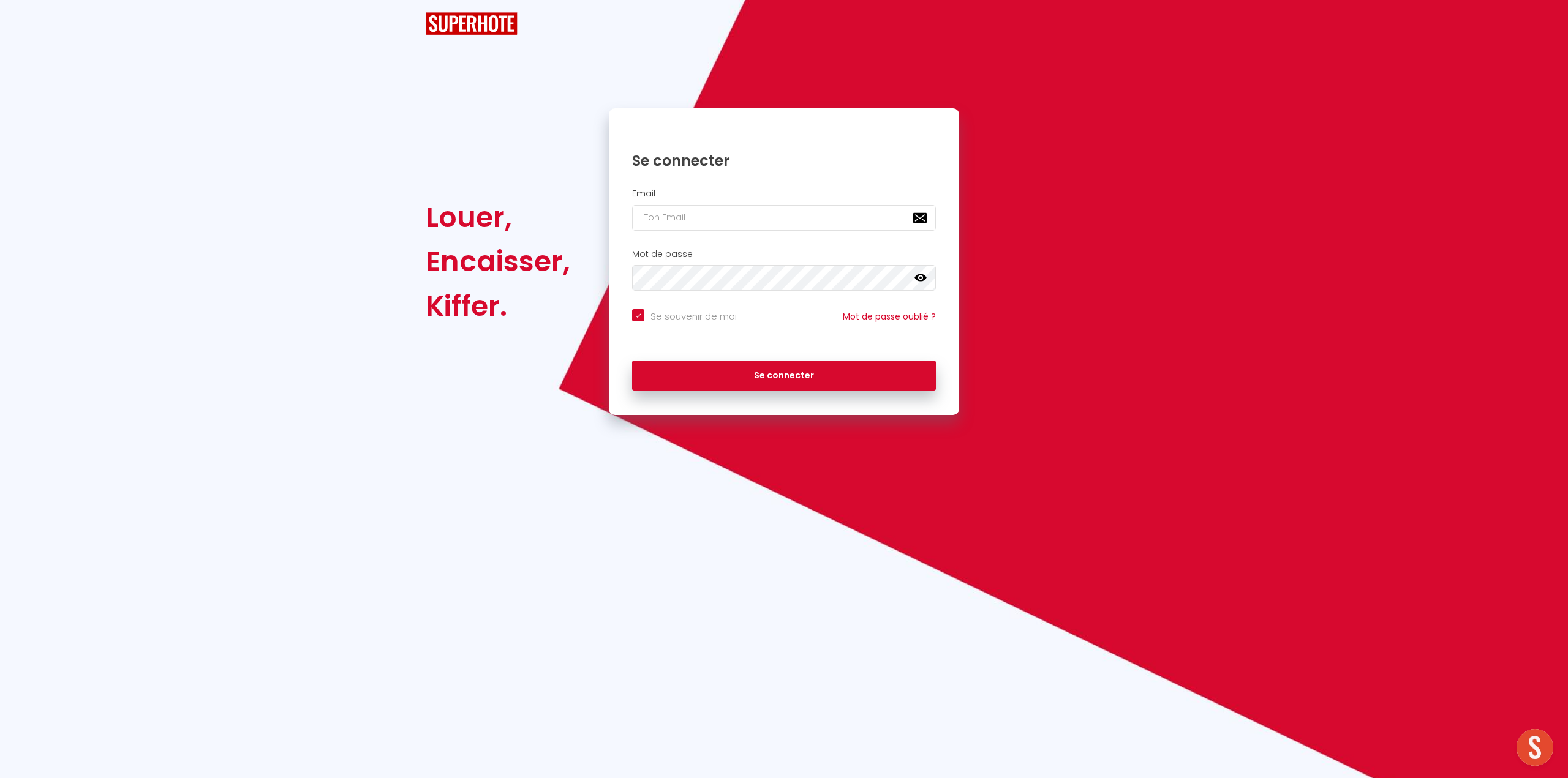
checkbox input "true"
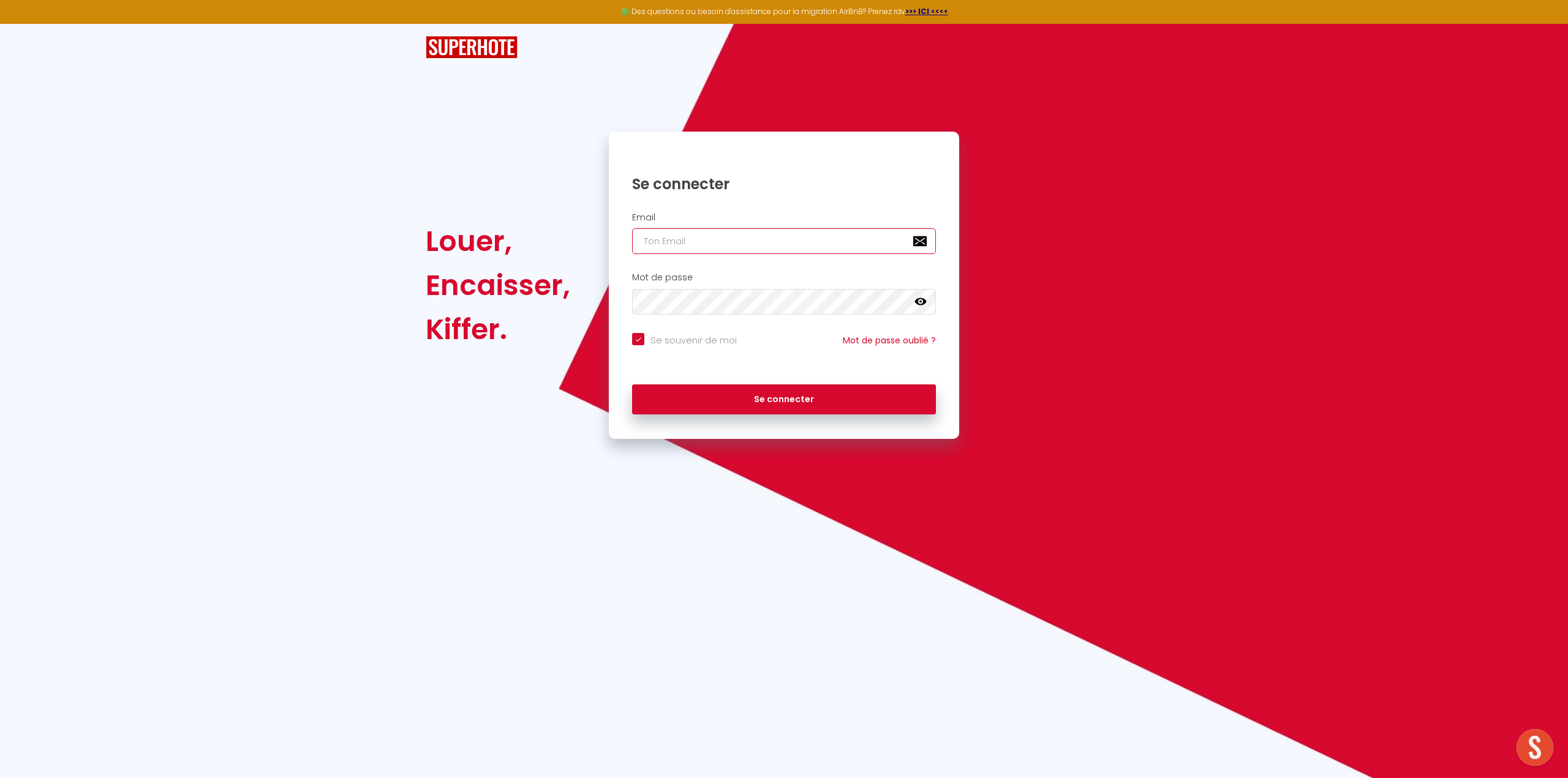
type input "[EMAIL_ADDRESS][DOMAIN_NAME]"
checkbox input "true"
click at [840, 234] on input "[EMAIL_ADDRESS][DOMAIN_NAME]" at bounding box center [784, 241] width 304 height 26
type input "[EMAIL_ADDRESS][DOMAIN_NAME]"
click at [772, 393] on button "Se connecter" at bounding box center [784, 400] width 304 height 31
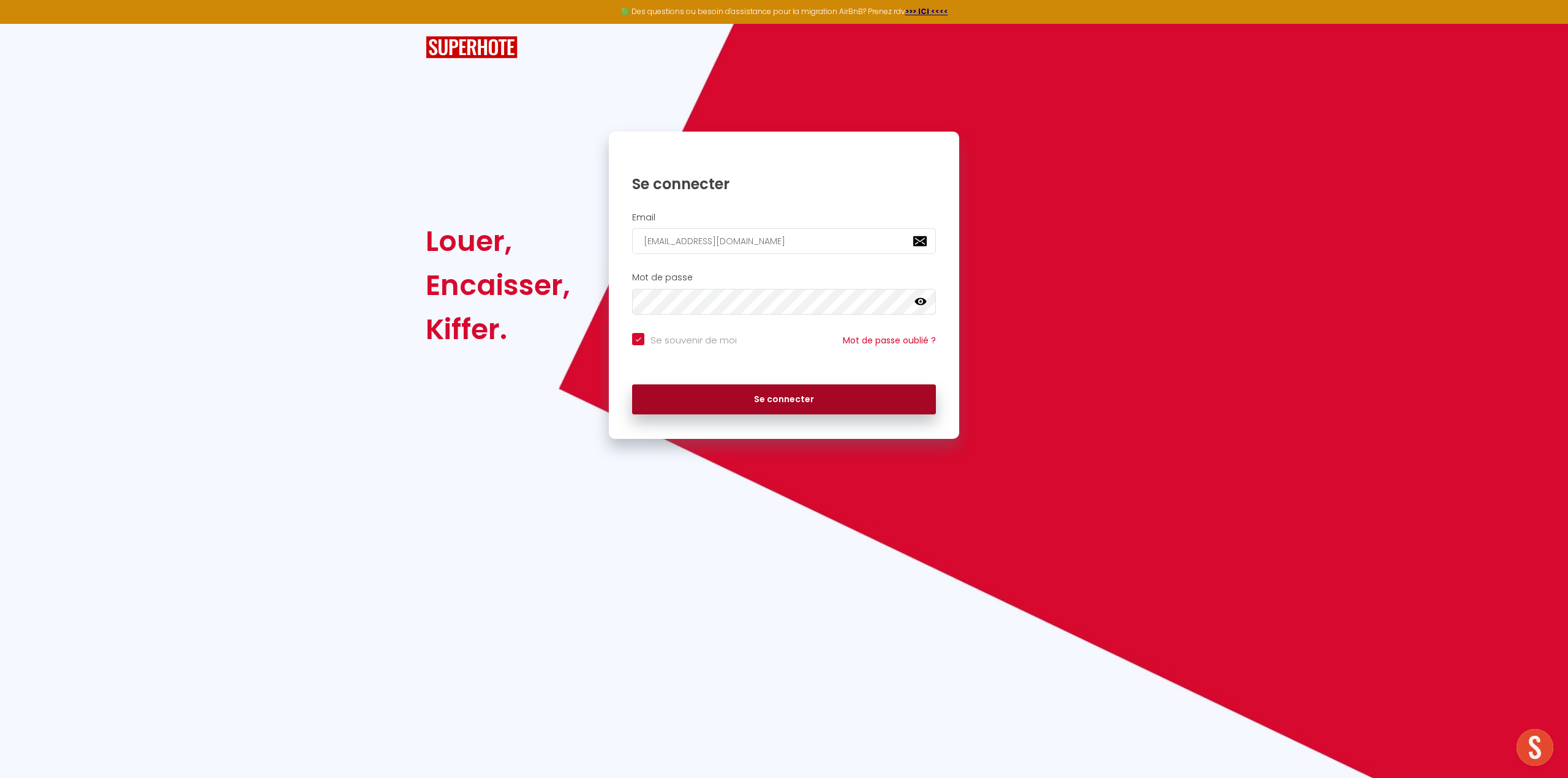
checkbox input "true"
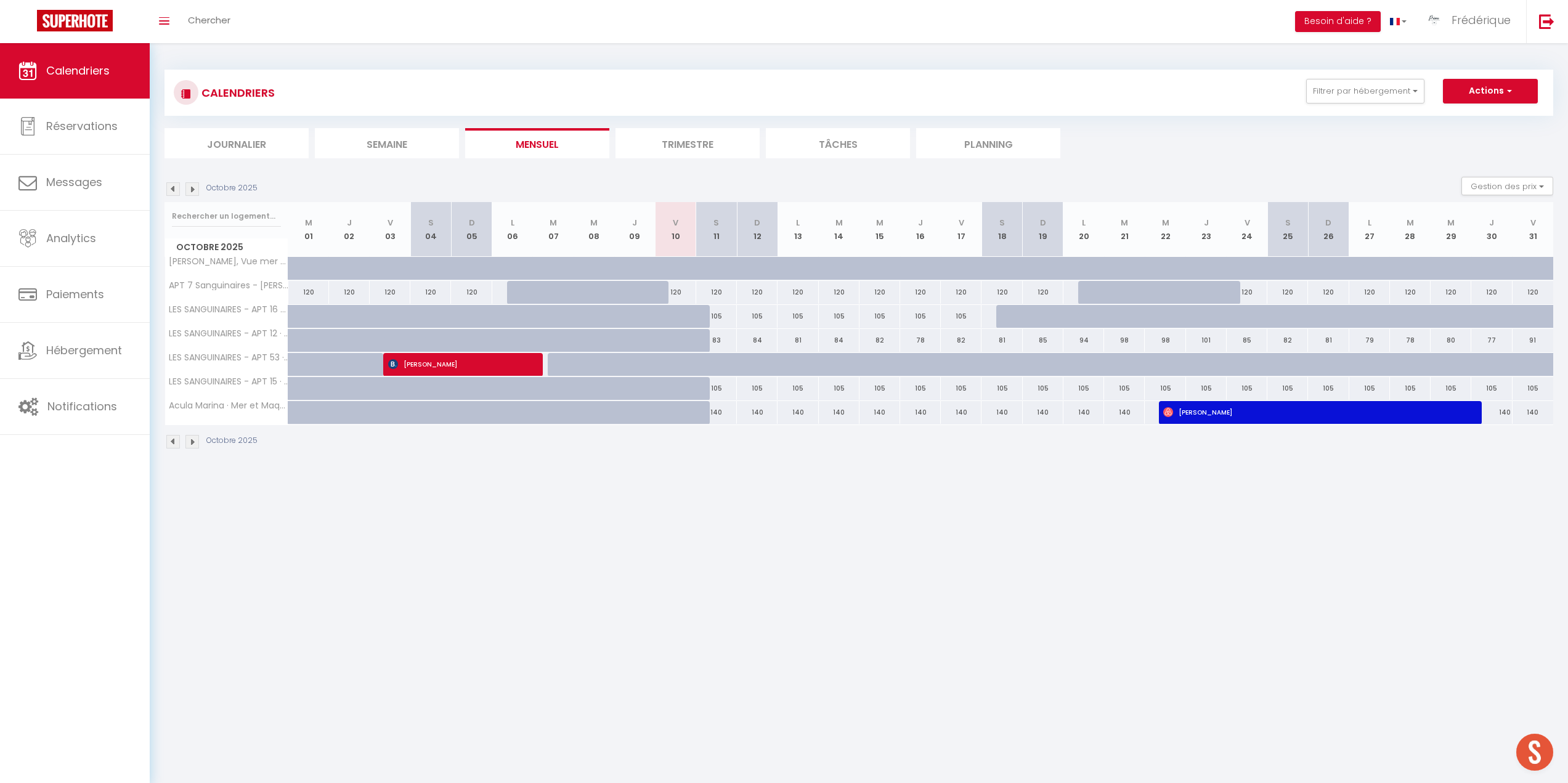
click at [176, 186] on img at bounding box center [173, 189] width 13 height 13
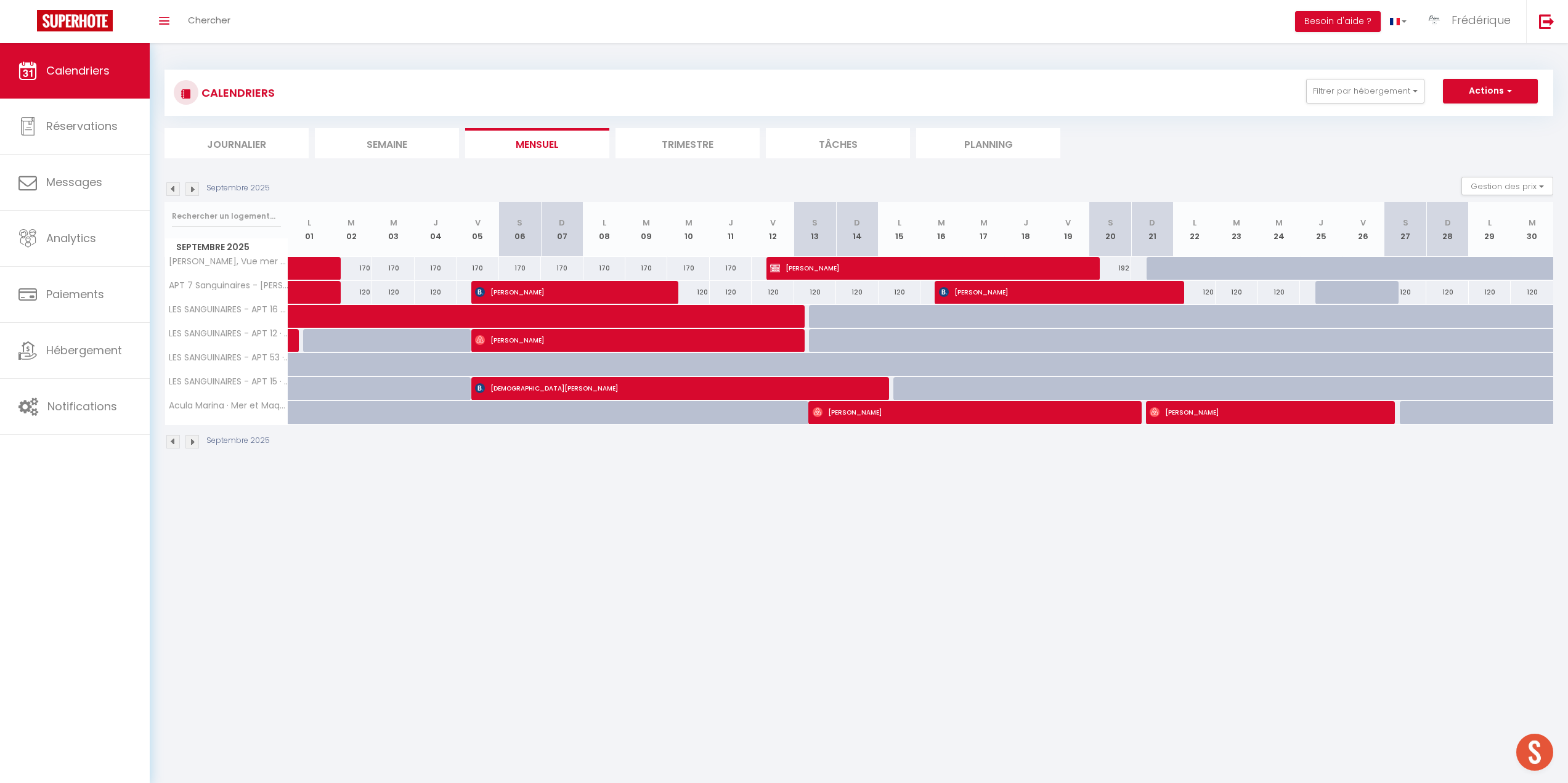
click at [385, 568] on body "🟢 Des questions ou besoin d'assistance pour la migration AirBnB? Prenez rdv >>>…" at bounding box center [784, 435] width 1568 height 783
click at [1543, 23] on img at bounding box center [1547, 21] width 16 height 16
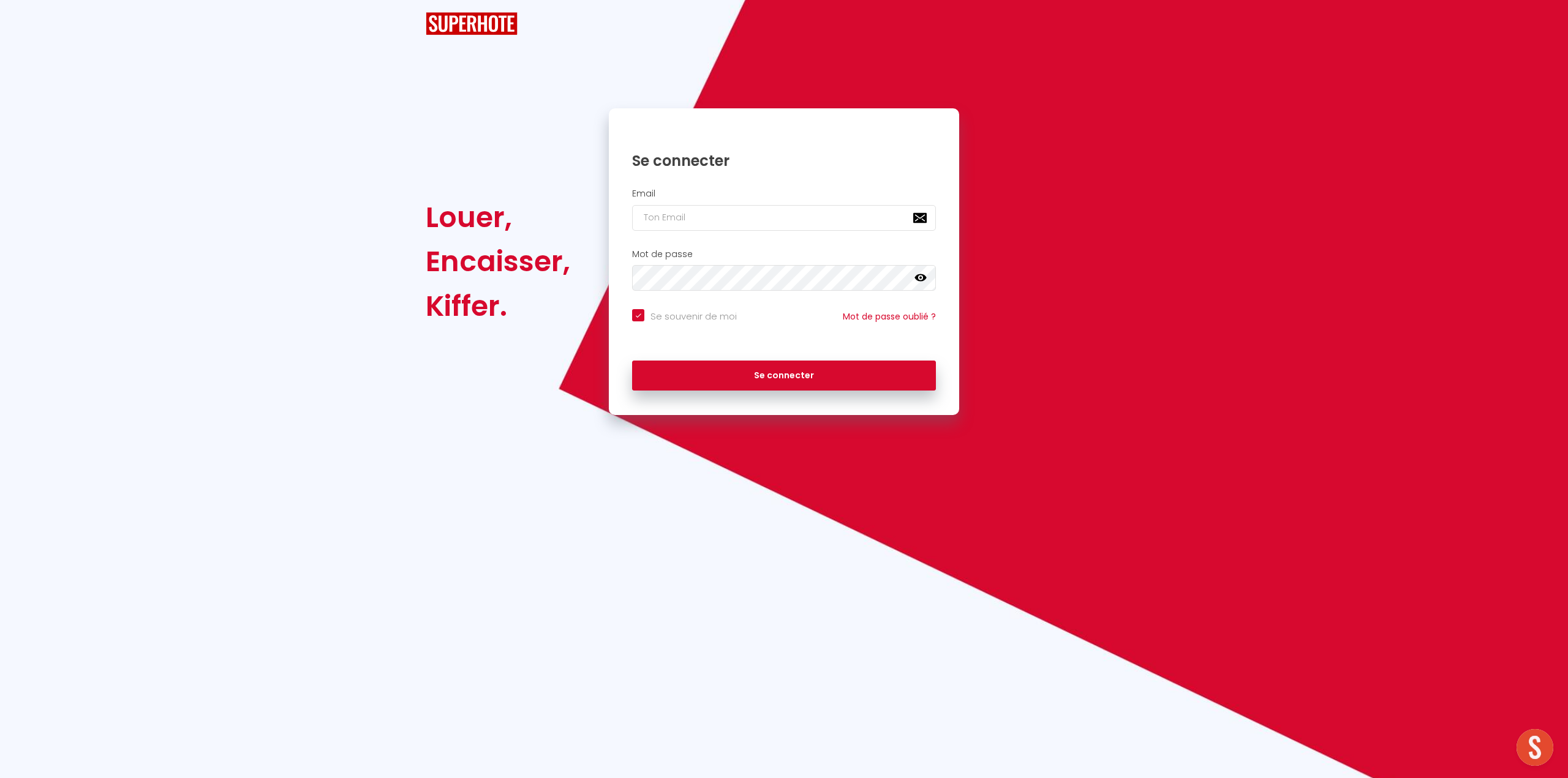
checkbox input "true"
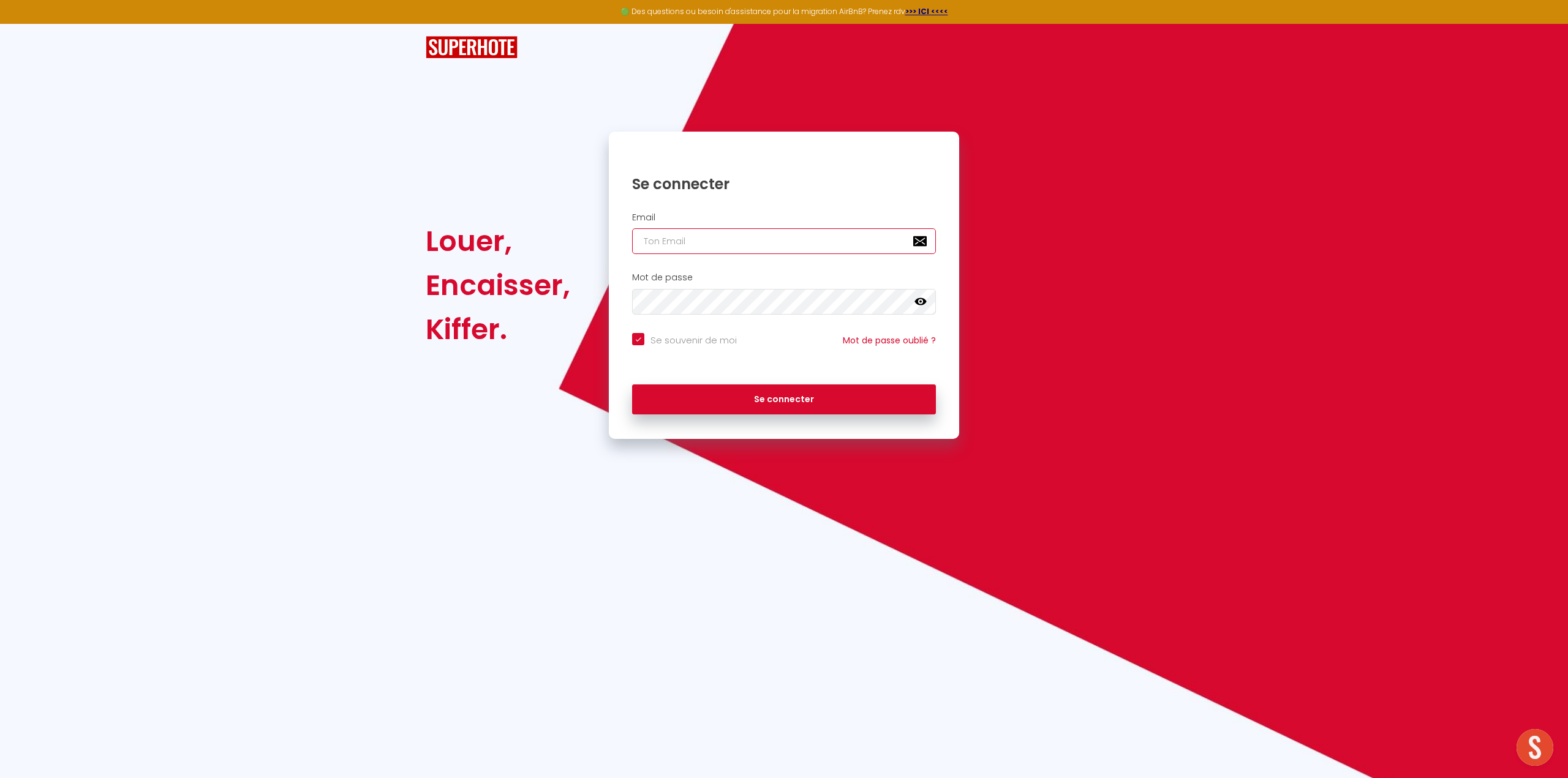
type input "[EMAIL_ADDRESS][DOMAIN_NAME]"
checkbox input "true"
click at [796, 244] on input "[EMAIL_ADDRESS][DOMAIN_NAME]" at bounding box center [784, 241] width 304 height 26
type input "[EMAIL_ADDRESS][DOMAIN_NAME]"
checkbox input "true"
